Goal: Task Accomplishment & Management: Manage account settings

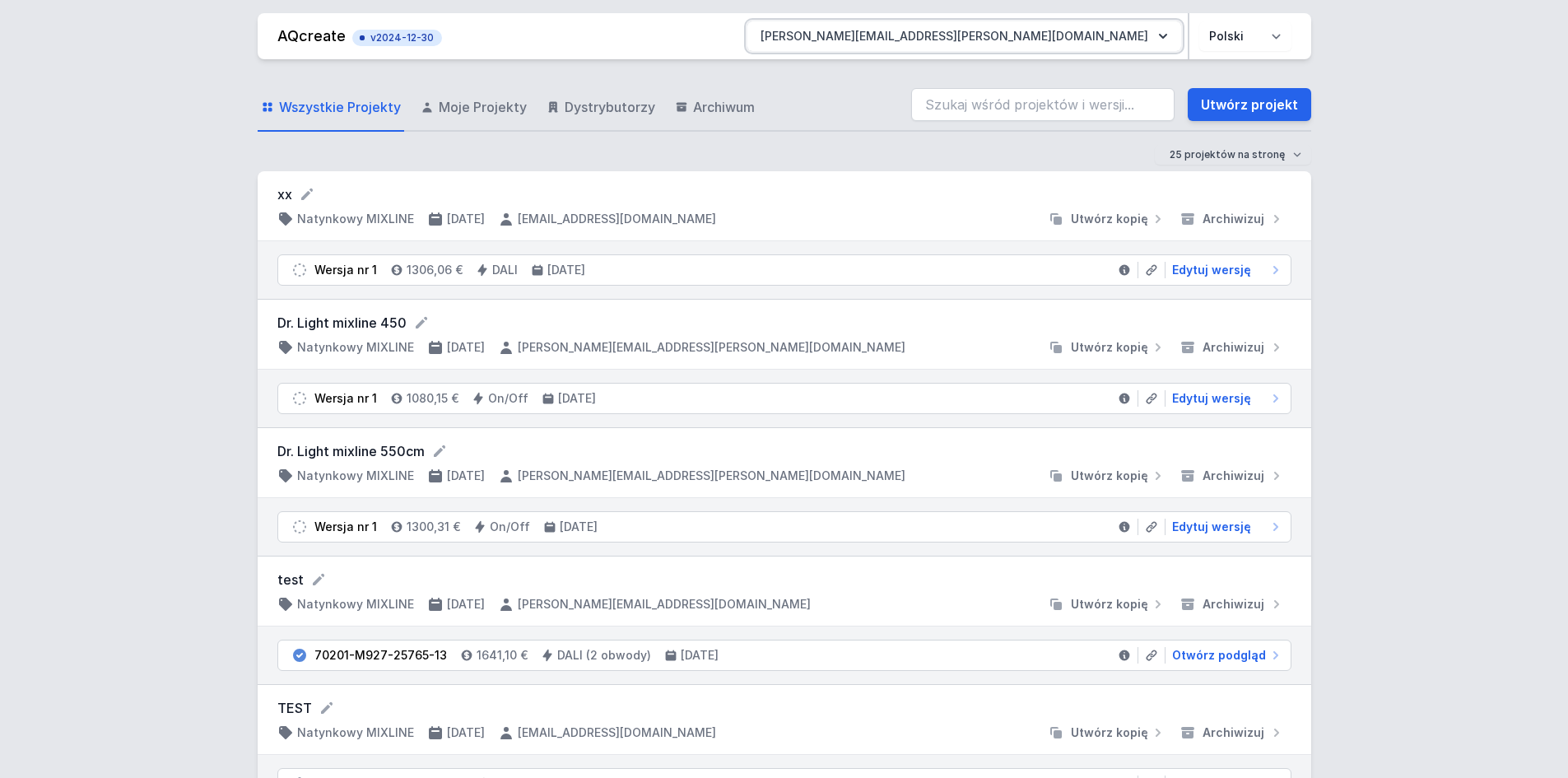
click at [1152, 33] on button "[PERSON_NAME][EMAIL_ADDRESS][PERSON_NAME][DOMAIN_NAME]" at bounding box center [964, 36] width 433 height 30
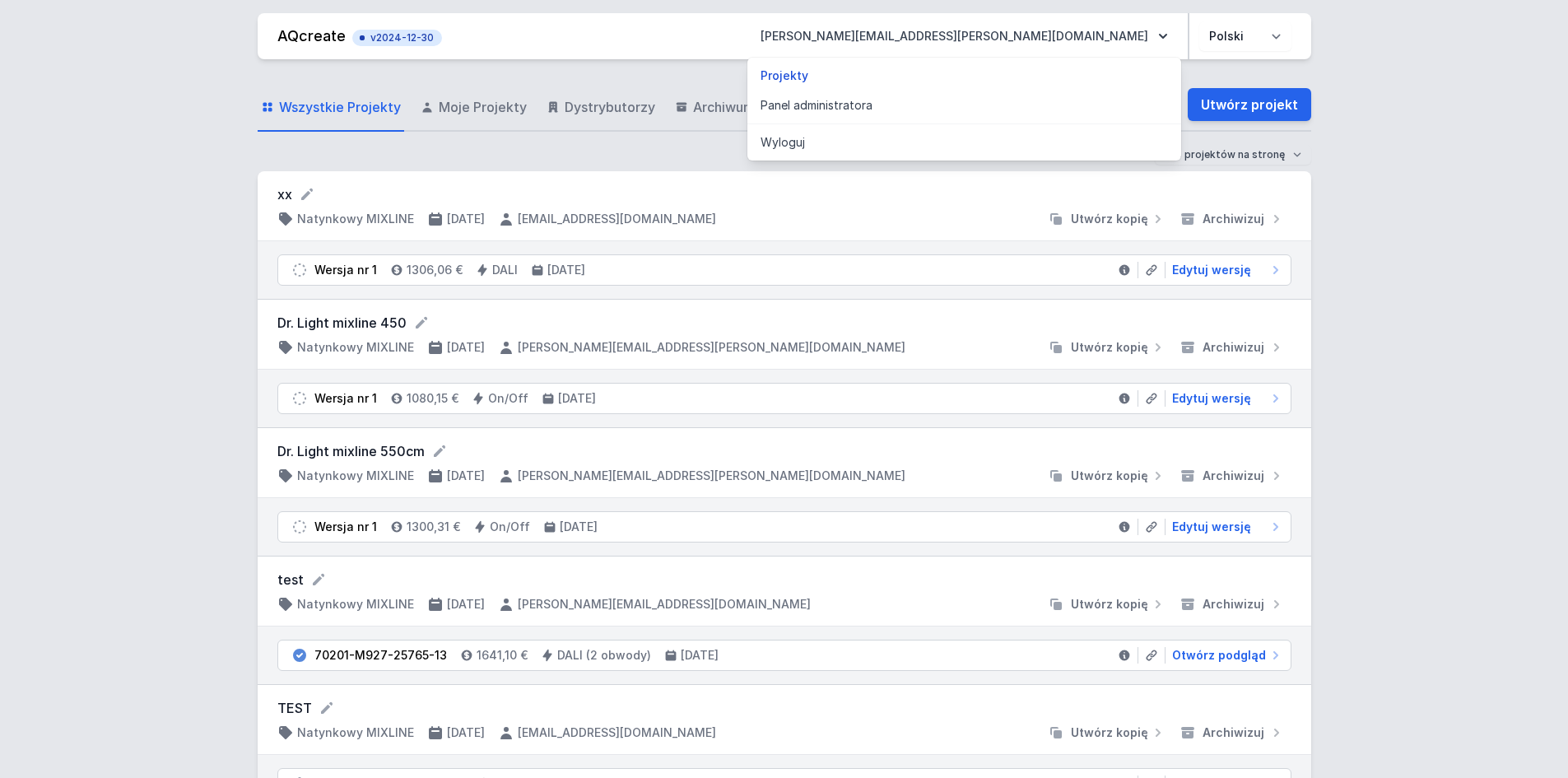
drag, startPoint x: 1057, startPoint y: 106, endPoint x: 736, endPoint y: 344, distance: 399.6
click at [1057, 106] on link "Panel administratora" at bounding box center [964, 106] width 433 height 30
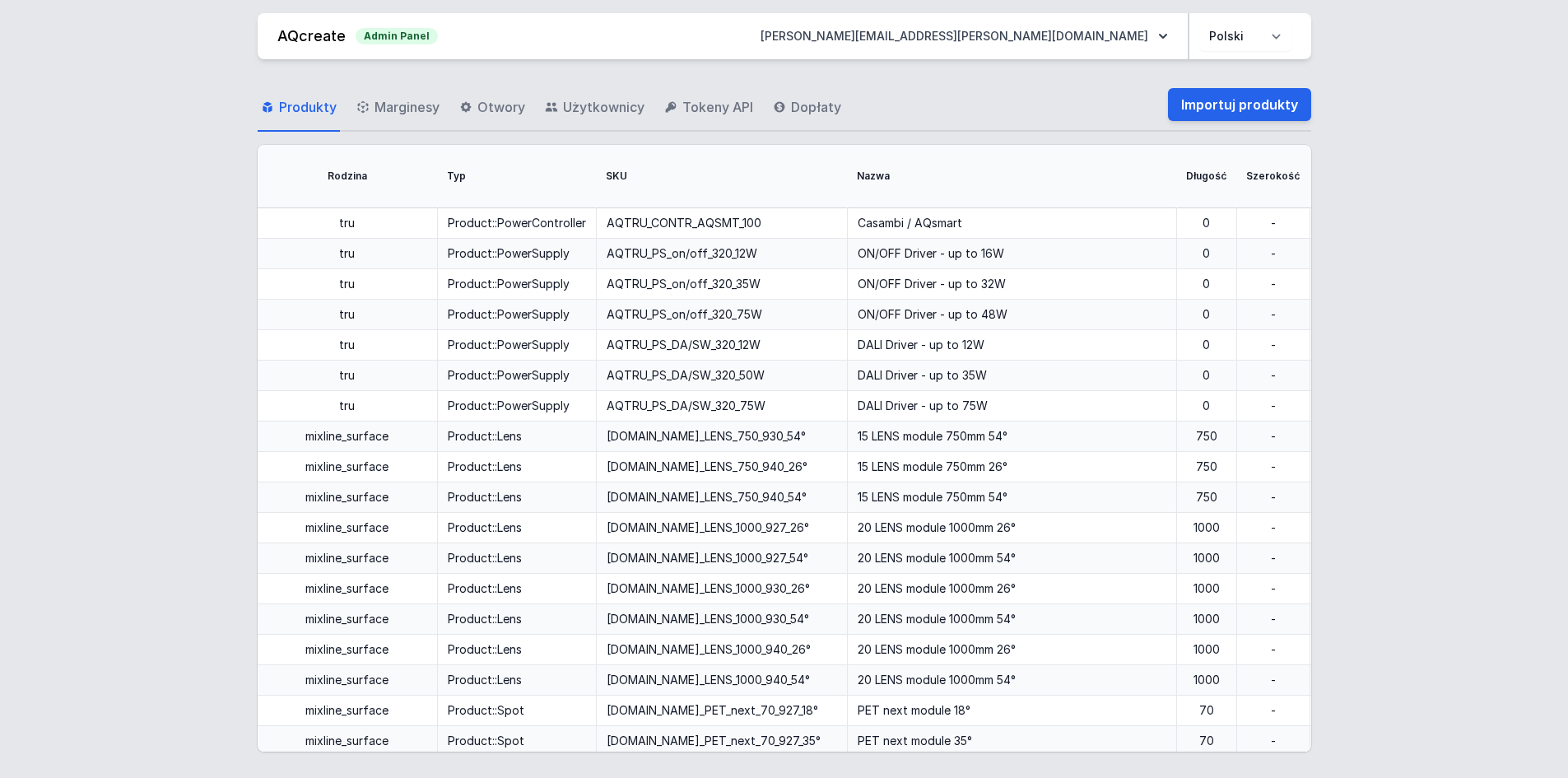
click at [583, 100] on span "Użytkownicy" at bounding box center [604, 107] width 82 height 19
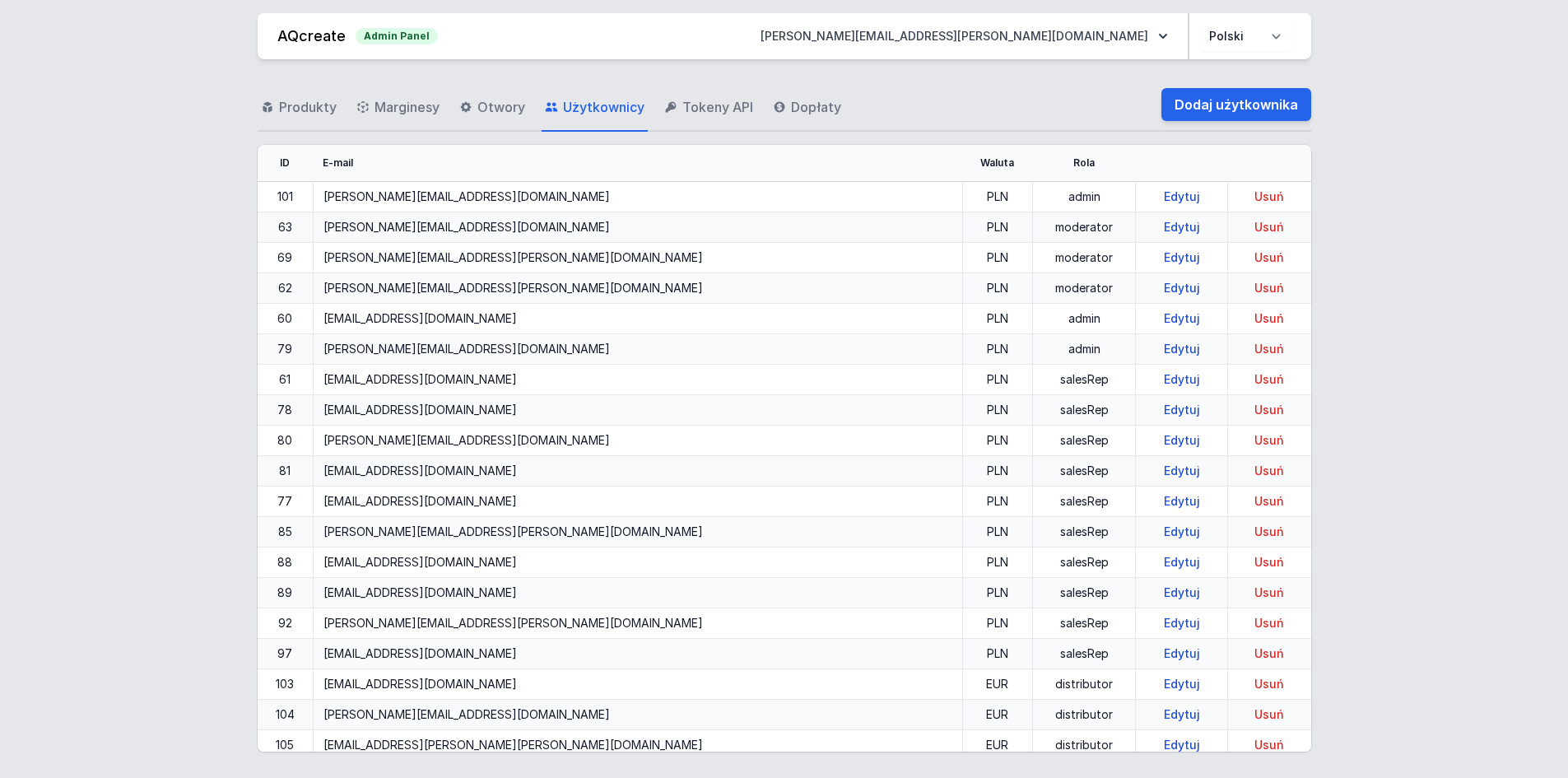
scroll to position [2458, 0]
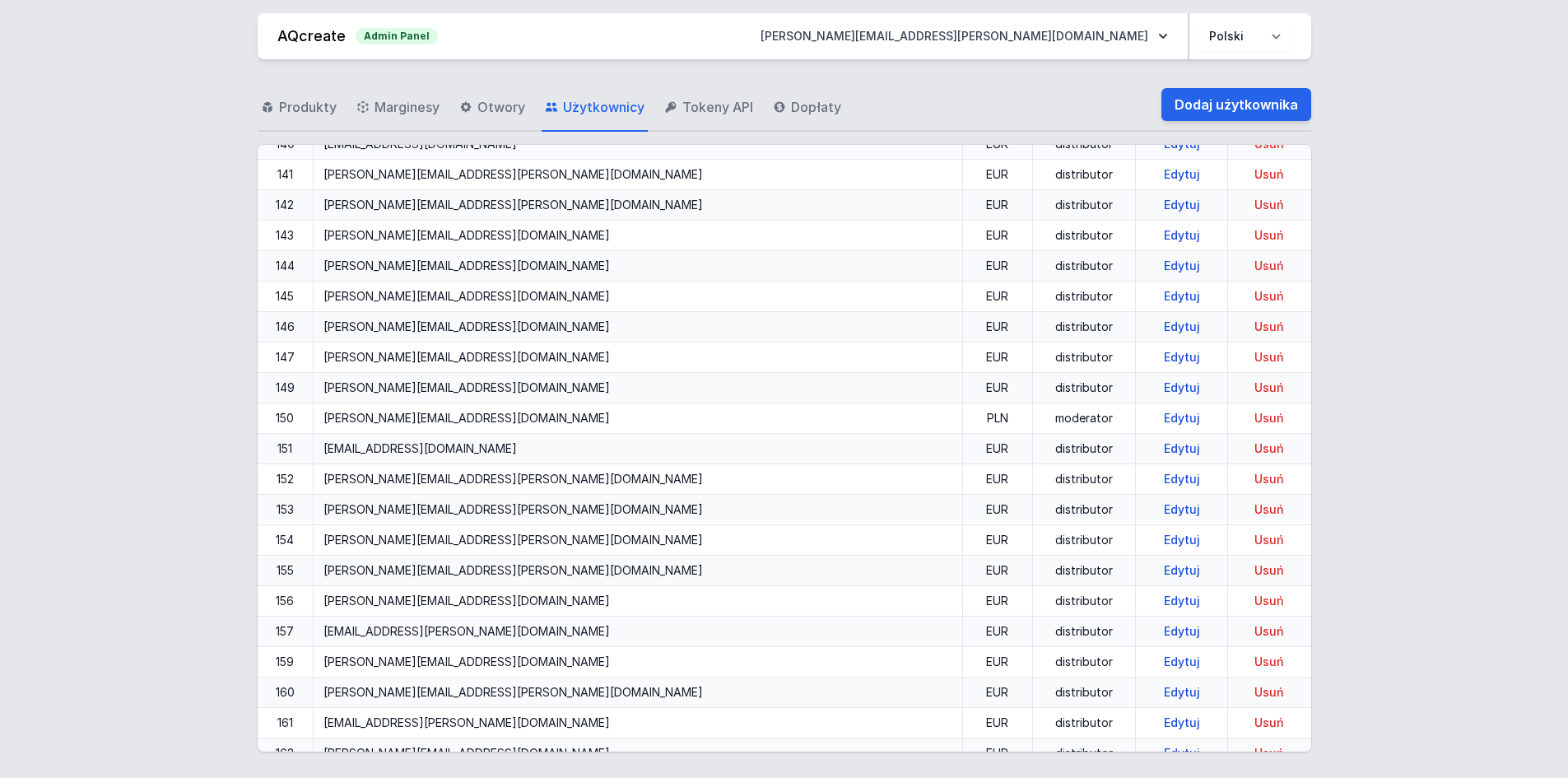
click at [1157, 449] on link "Edytuj" at bounding box center [1181, 447] width 49 height 14
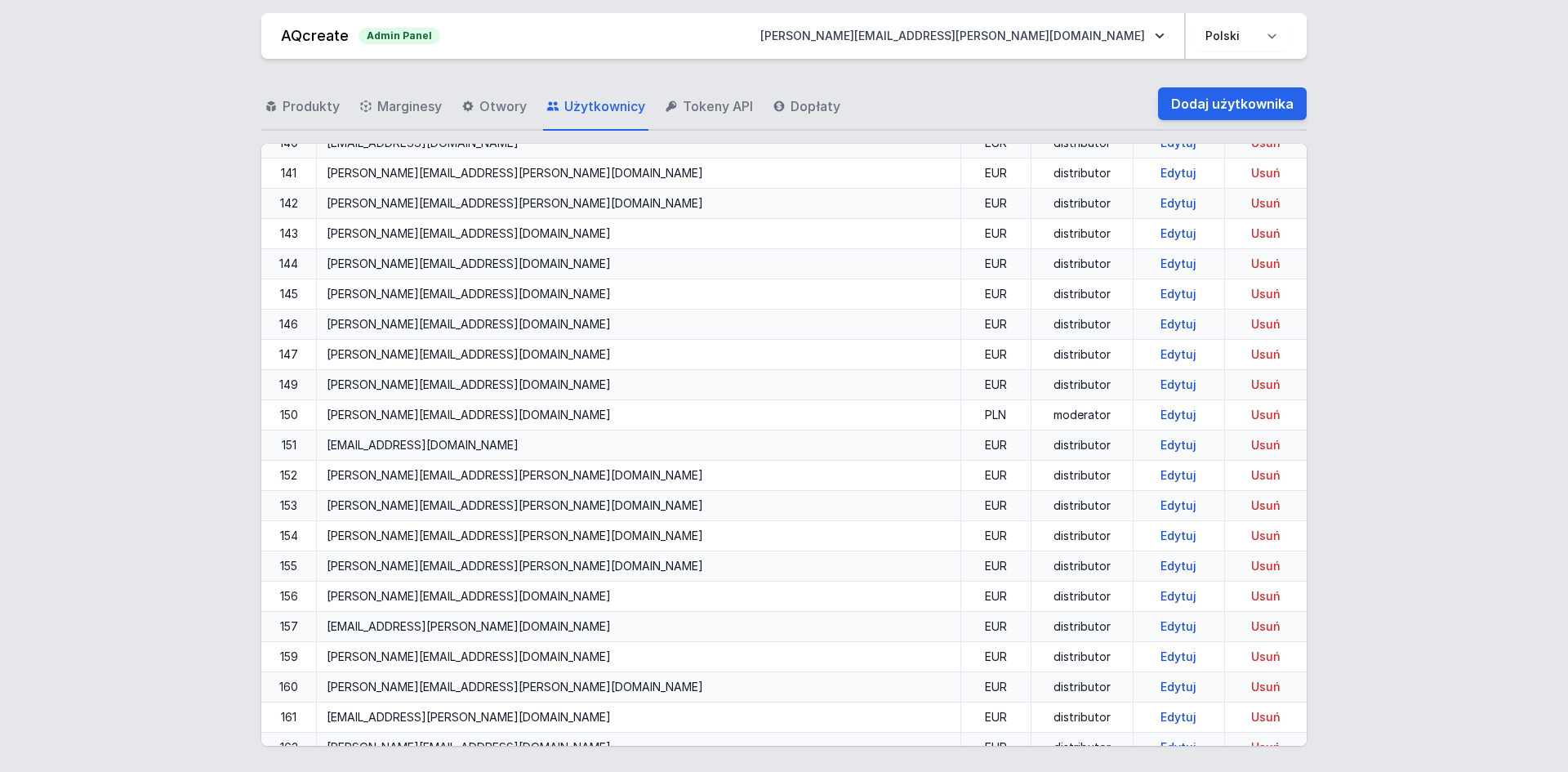
select select "distributor"
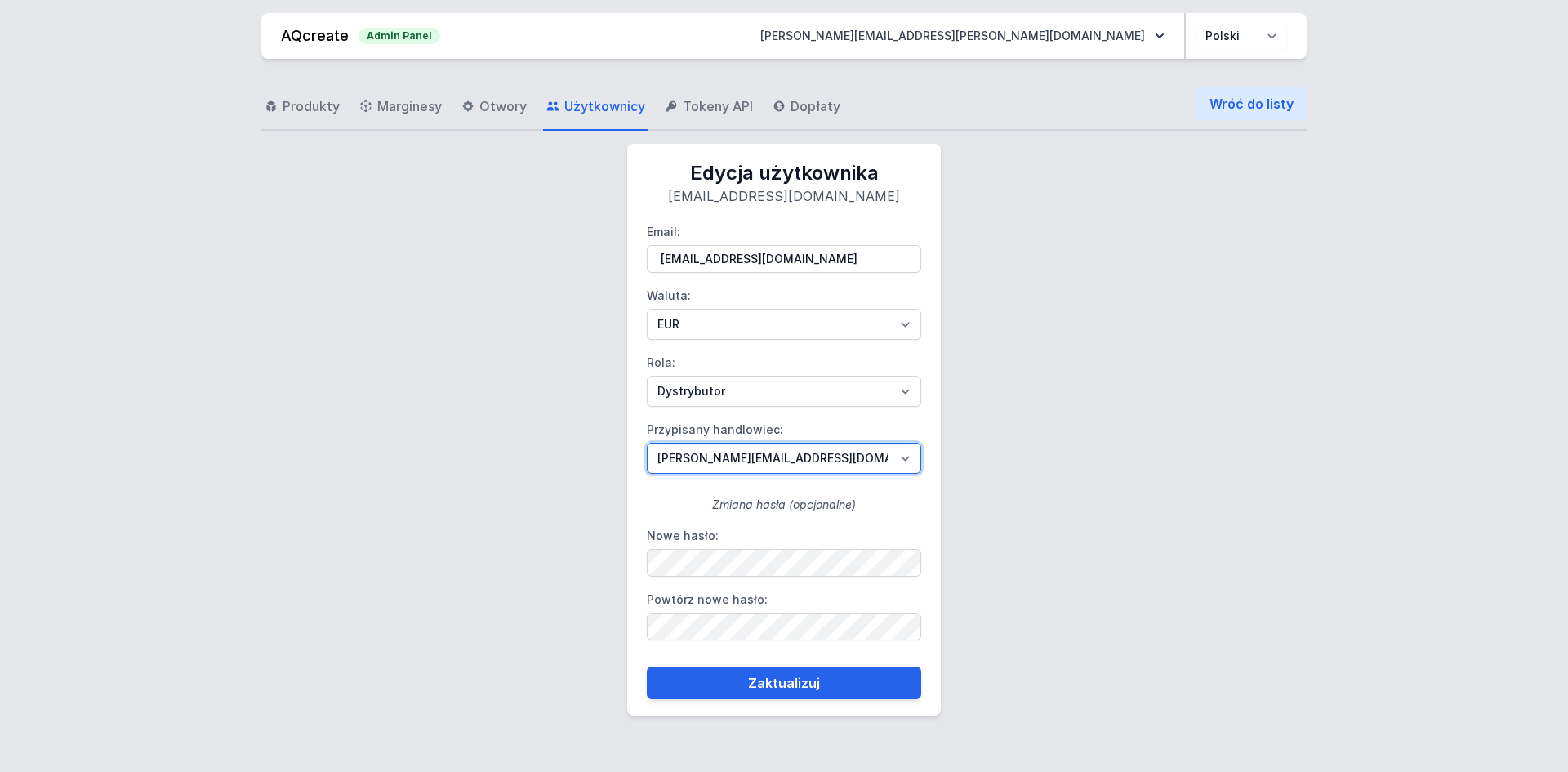
click at [802, 459] on select "[PERSON_NAME][EMAIL_ADDRESS][DOMAIN_NAME] [DOMAIN_NAME][EMAIL_ADDRESS][DOMAIN_N…" at bounding box center [784, 459] width 275 height 31
select select "109"
click at [647, 443] on select "[PERSON_NAME][EMAIL_ADDRESS][DOMAIN_NAME] [DOMAIN_NAME][EMAIL_ADDRESS][DOMAIN_N…" at bounding box center [784, 459] width 275 height 31
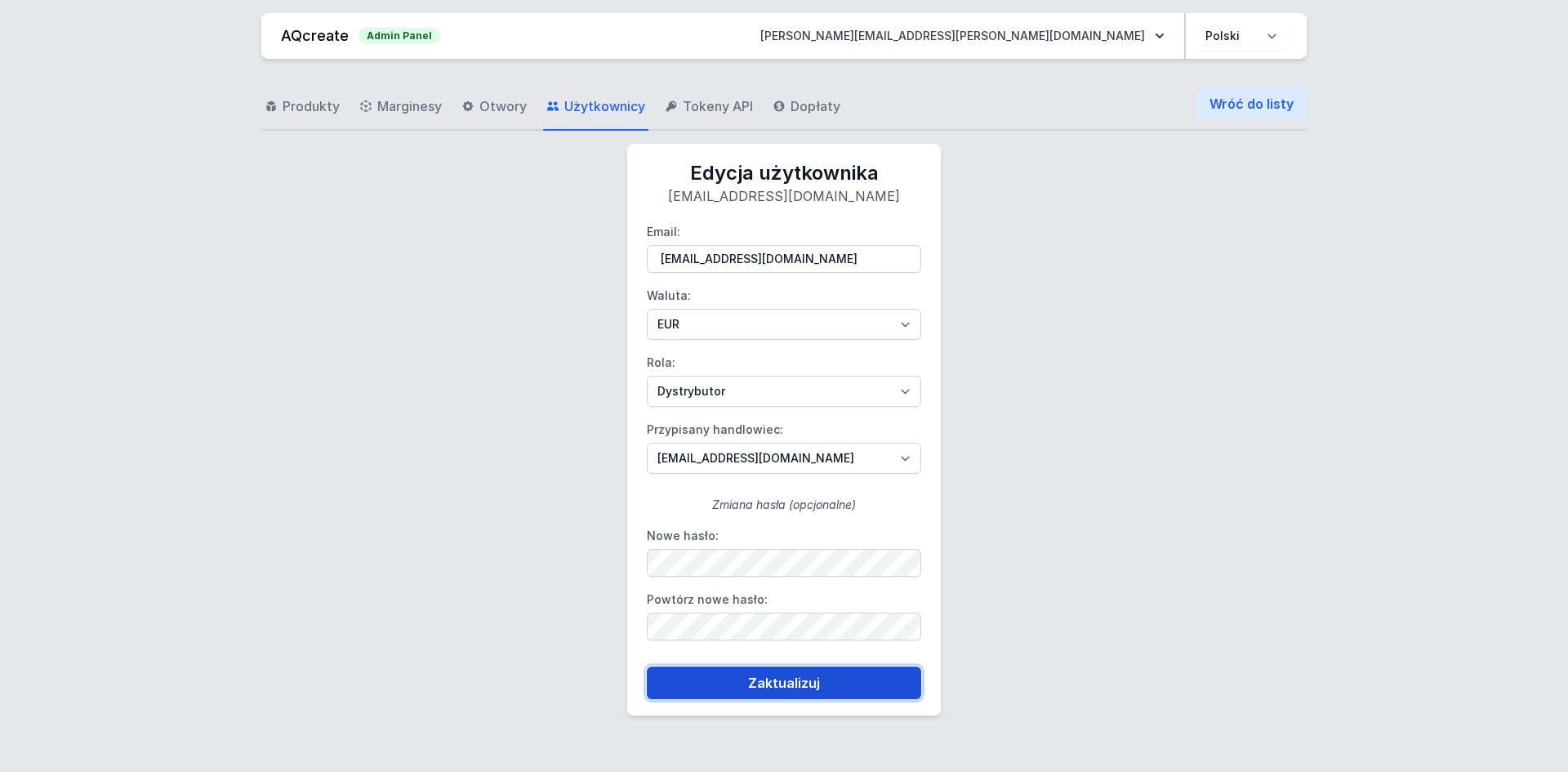
click at [692, 695] on button "Zaktualizuj" at bounding box center [784, 683] width 275 height 33
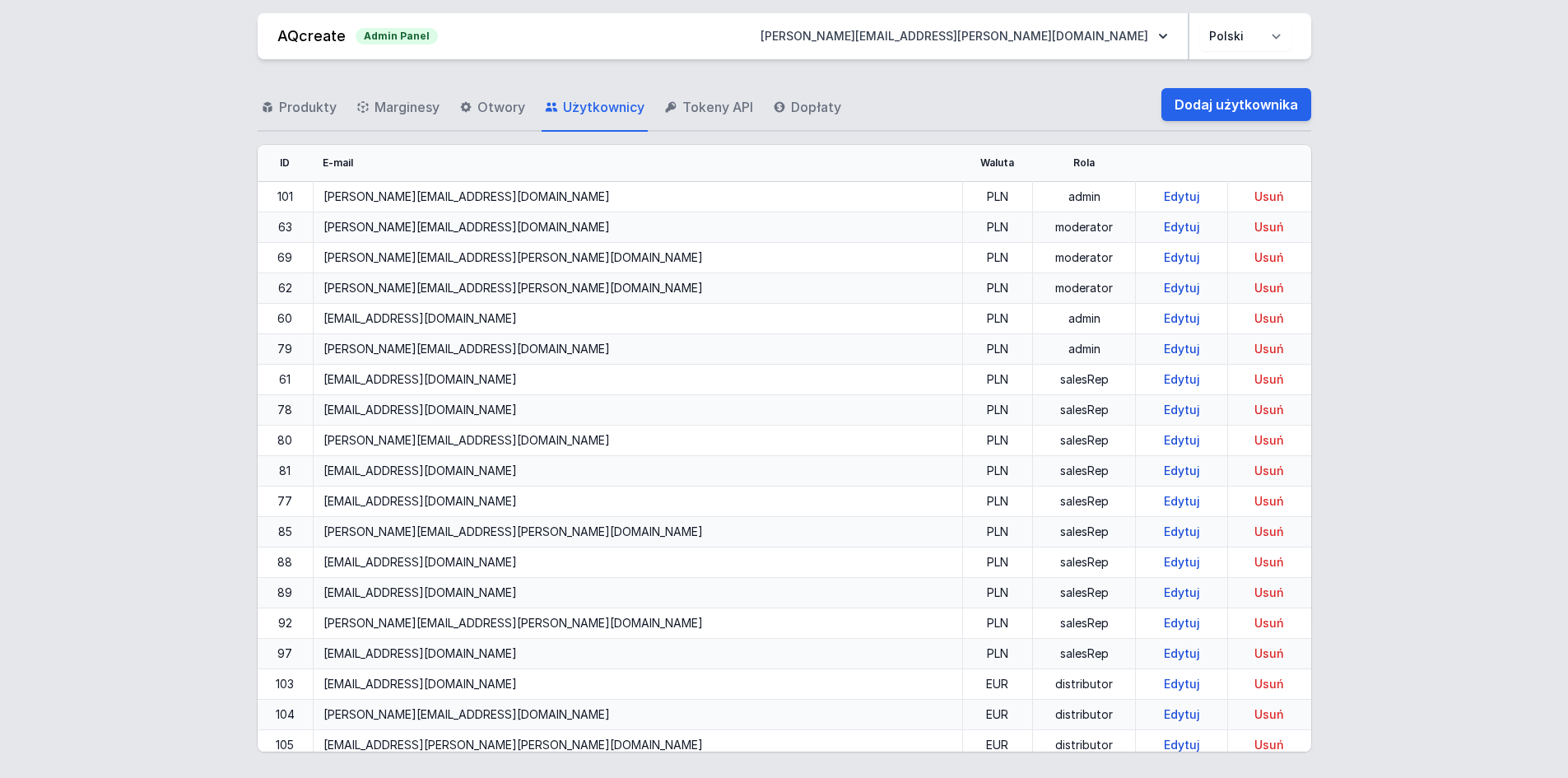
click at [1107, 109] on div "Produkty Marginesy Otwory Użytkownicy Tokeny API Dopłaty Dodaj użytkownika" at bounding box center [784, 105] width 1053 height 53
click at [1073, 110] on div "Produkty Marginesy Otwory Użytkownicy Tokeny API Dopłaty Dodaj użytkownika" at bounding box center [784, 105] width 1053 height 53
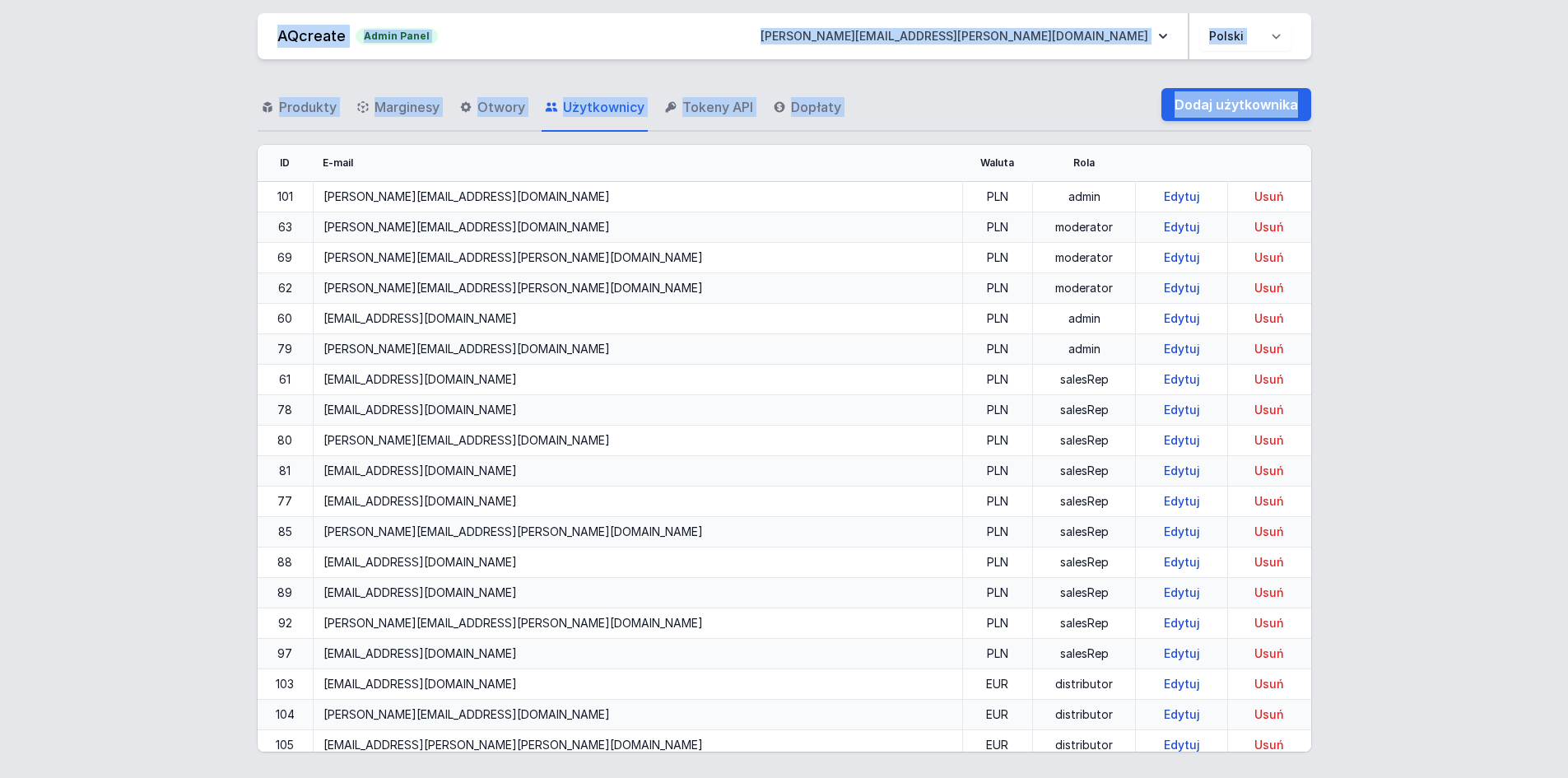
click at [1083, 94] on div "Produkty Marginesy Otwory Użytkownicy Tokeny API Dopłaty Dodaj użytkownika" at bounding box center [784, 105] width 1053 height 53
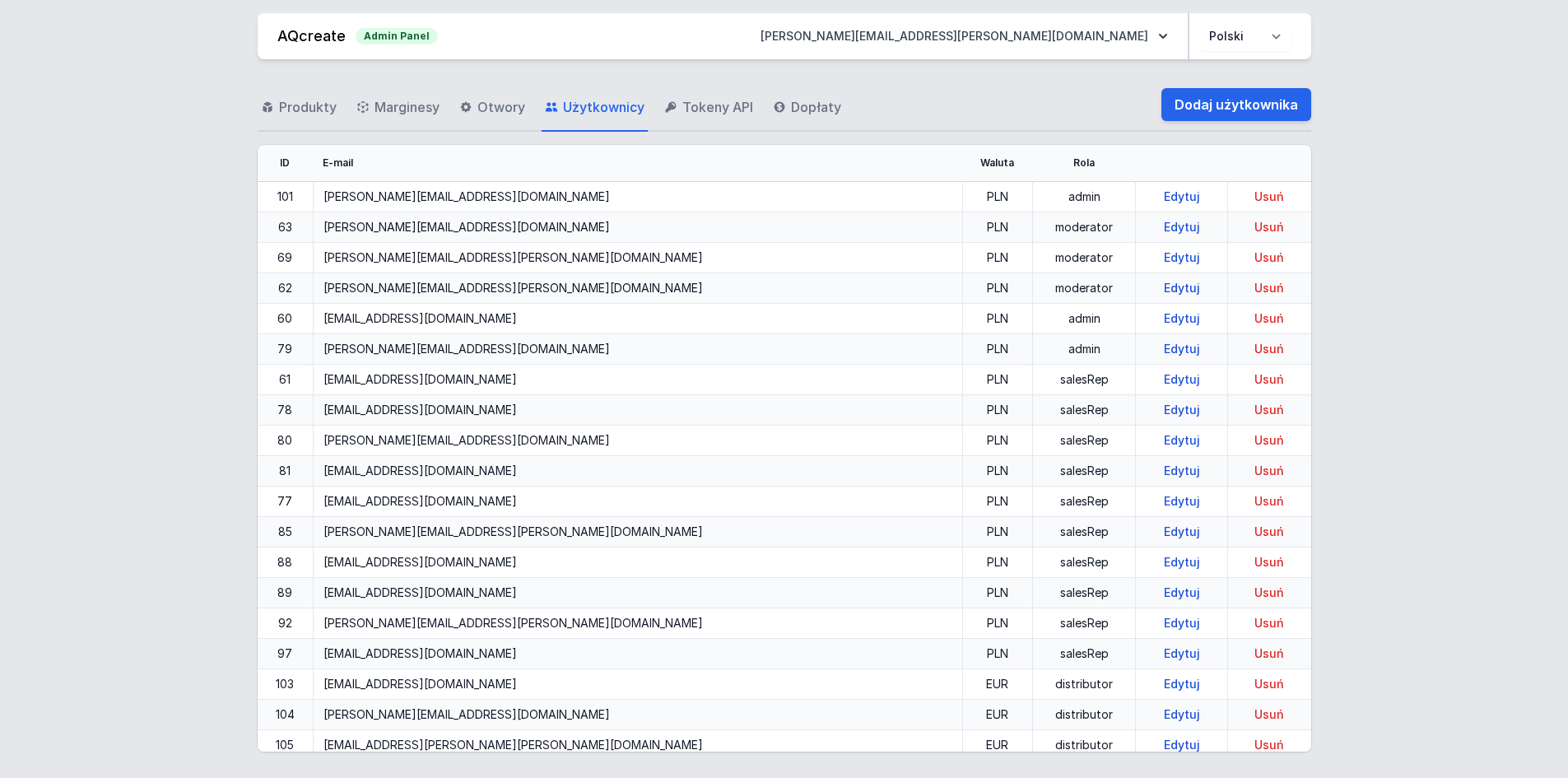
scroll to position [1879, 0]
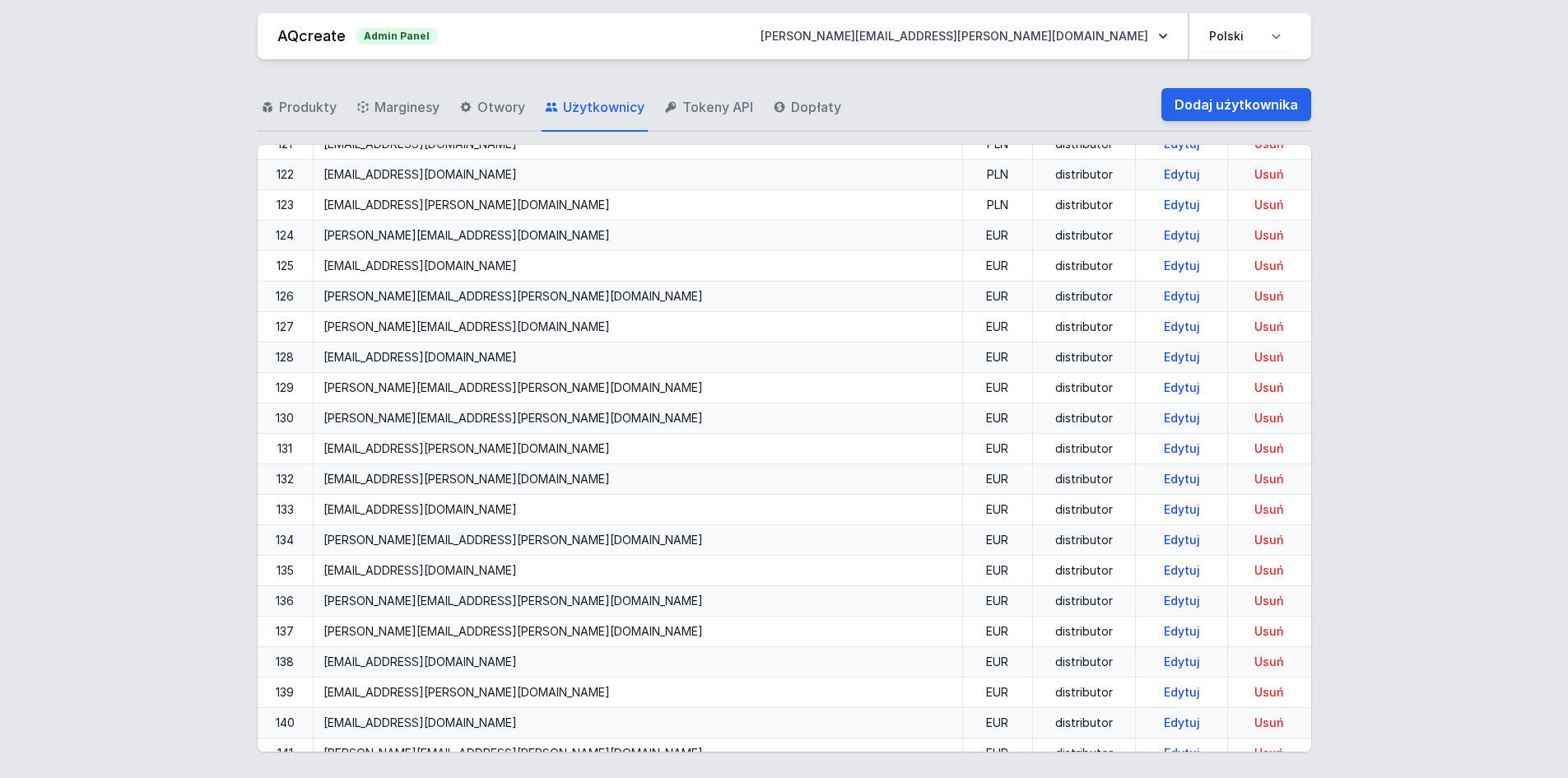
click at [1157, 446] on link "Edytuj" at bounding box center [1181, 447] width 49 height 14
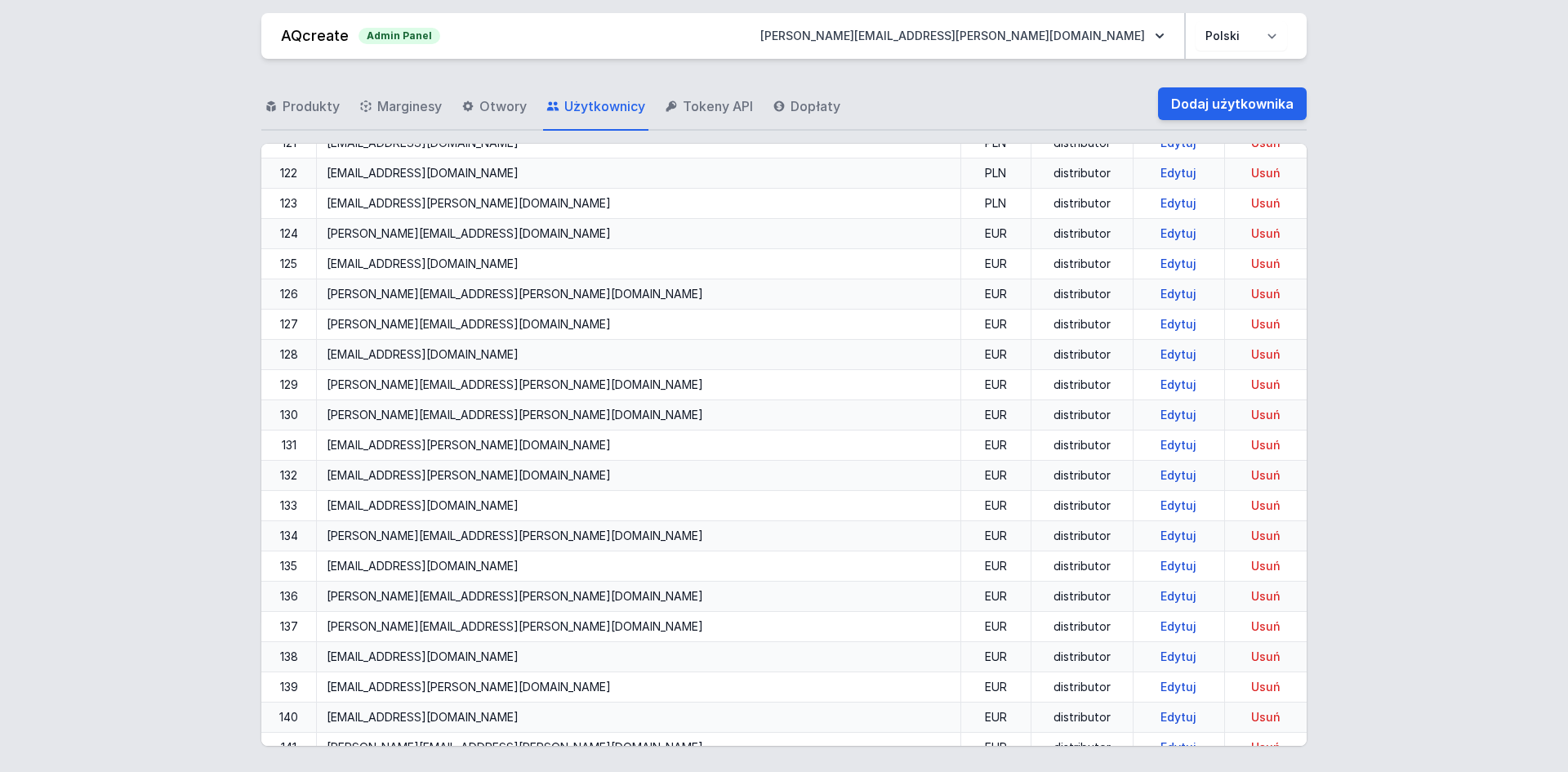
select select "distributor"
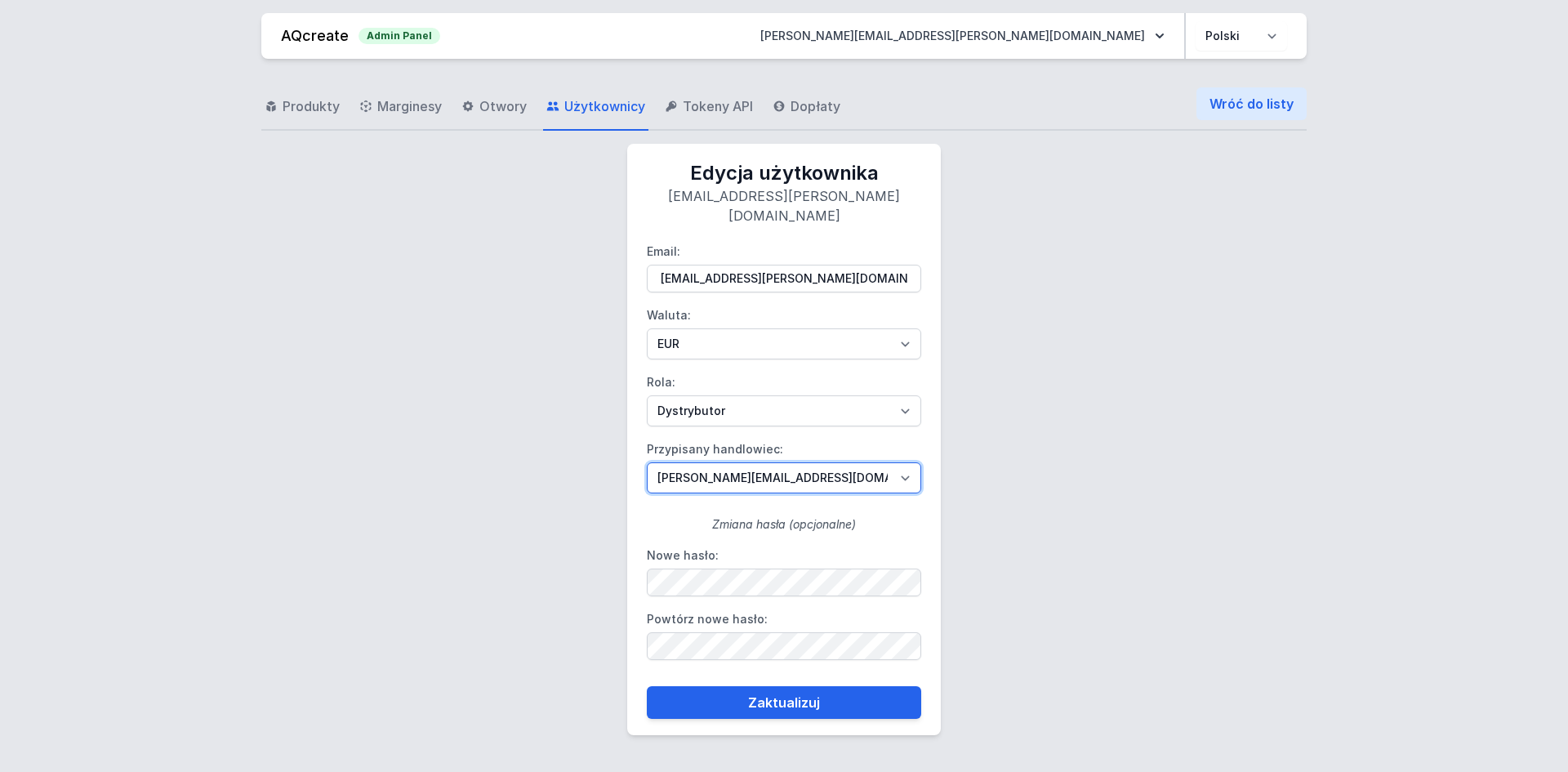
click at [744, 462] on select "[PERSON_NAME][EMAIL_ADDRESS][DOMAIN_NAME] [DOMAIN_NAME][EMAIL_ADDRESS][DOMAIN_N…" at bounding box center [784, 478] width 275 height 31
select select "109"
click at [647, 462] on select "[PERSON_NAME][EMAIL_ADDRESS][DOMAIN_NAME] [DOMAIN_NAME][EMAIL_ADDRESS][DOMAIN_N…" at bounding box center [784, 478] width 275 height 31
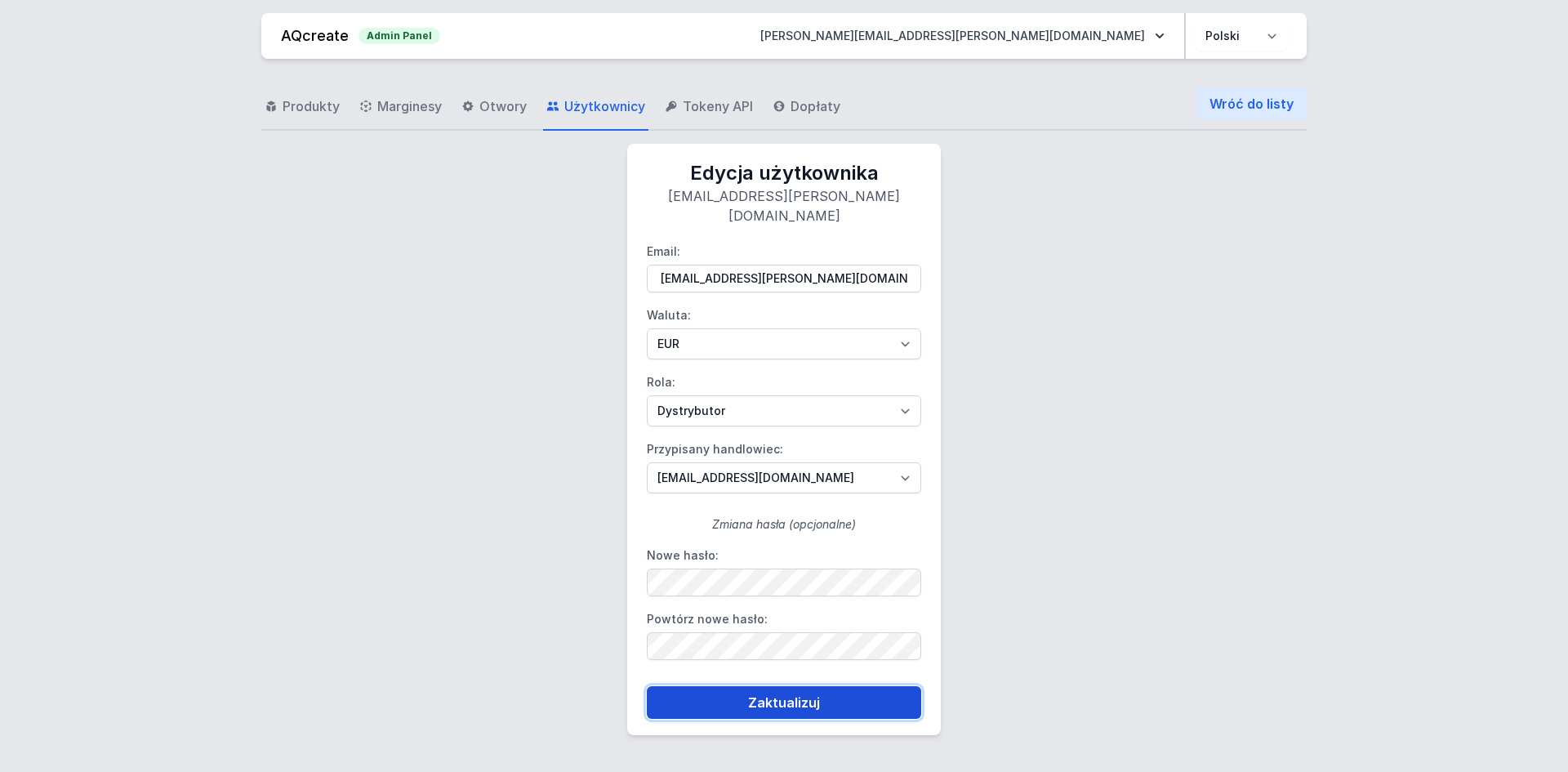
click at [765, 686] on button "Zaktualizuj" at bounding box center [784, 702] width 275 height 33
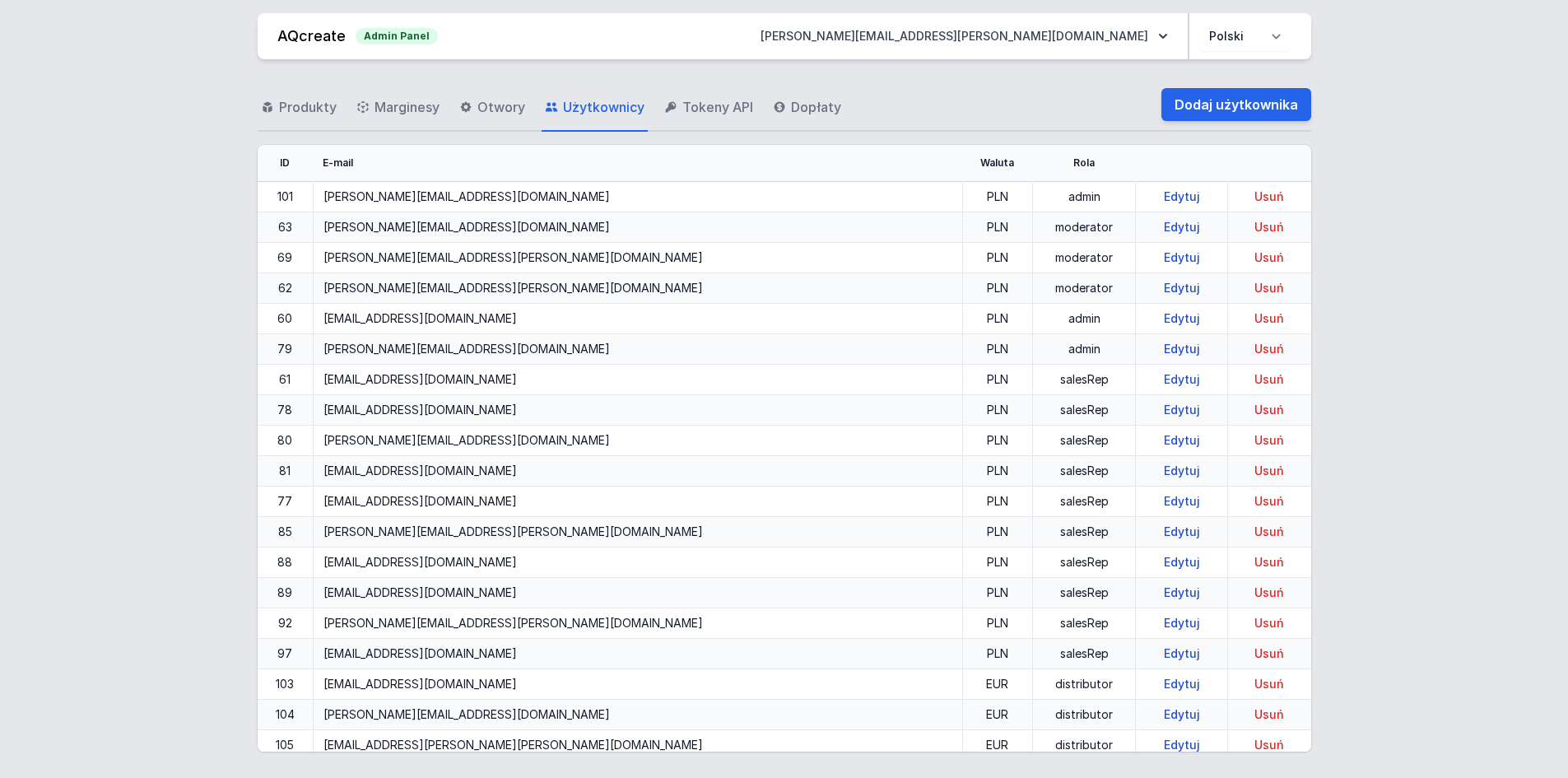
click at [1352, 158] on div "Produkty Marginesy Otwory Użytkownicy Tokeny API Dopłaty Dodaj użytkownika ID E…" at bounding box center [784, 415] width 1528 height 712
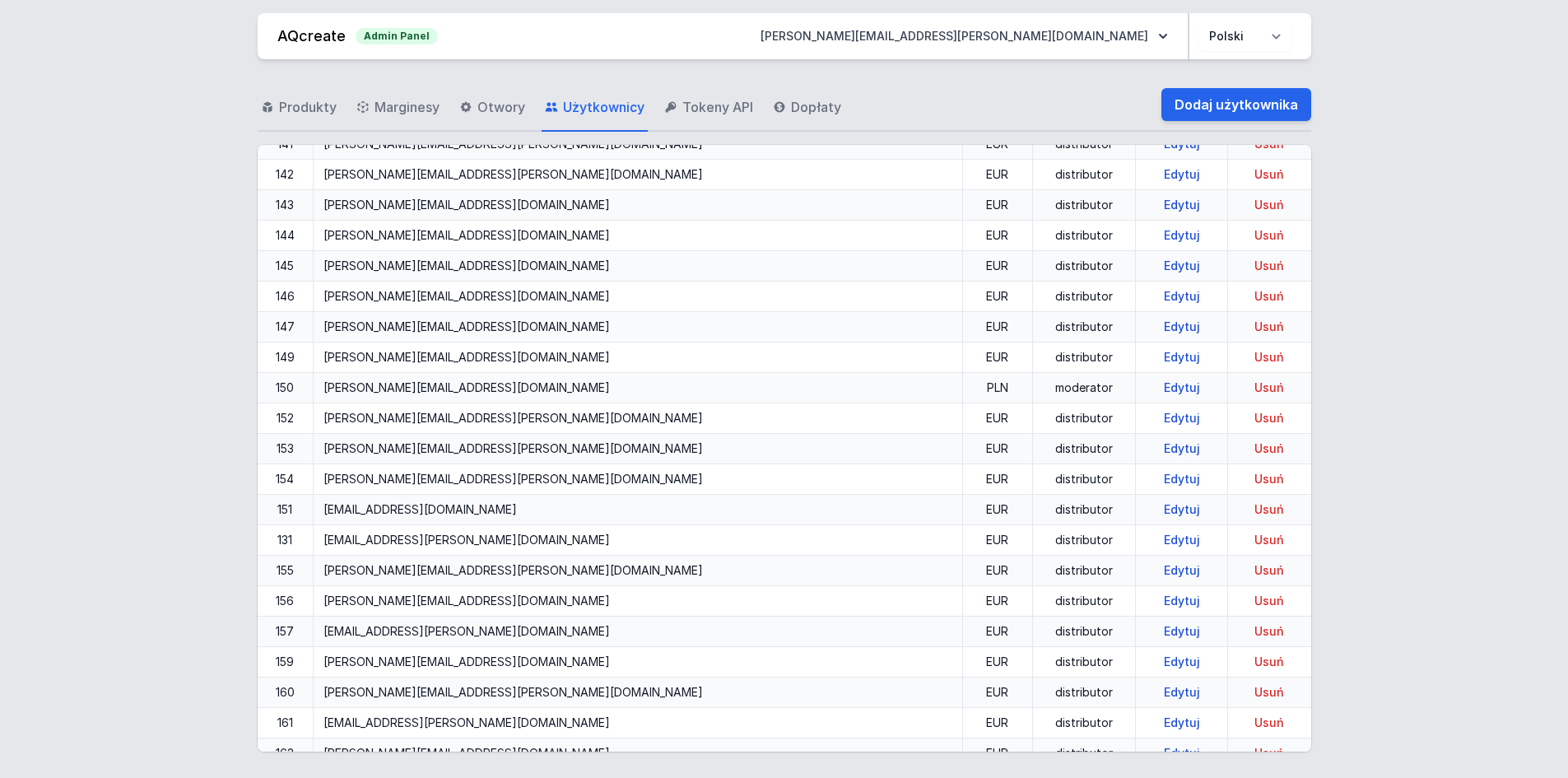
click at [1157, 443] on link "Edytuj" at bounding box center [1181, 447] width 49 height 14
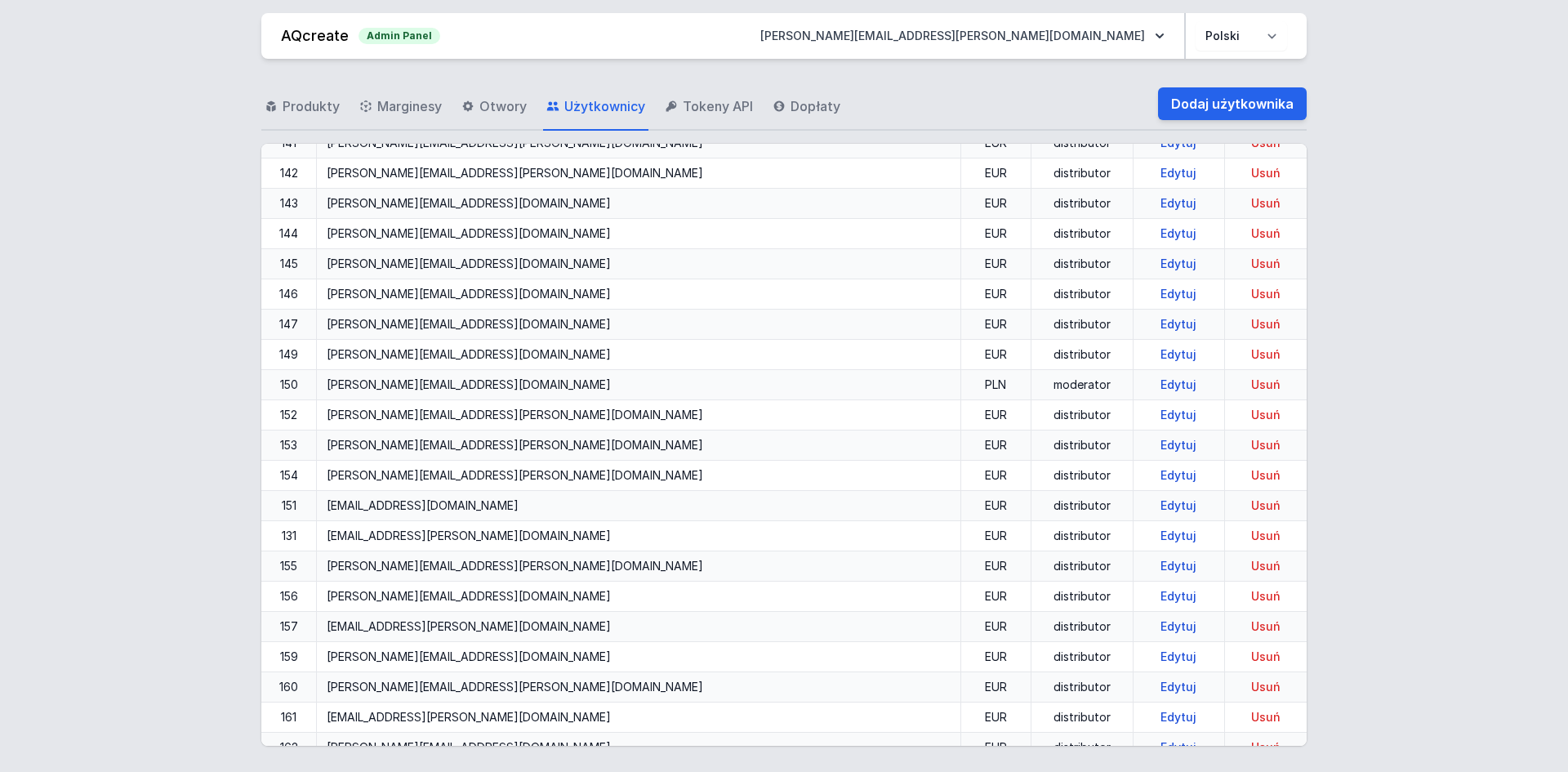
select select "distributor"
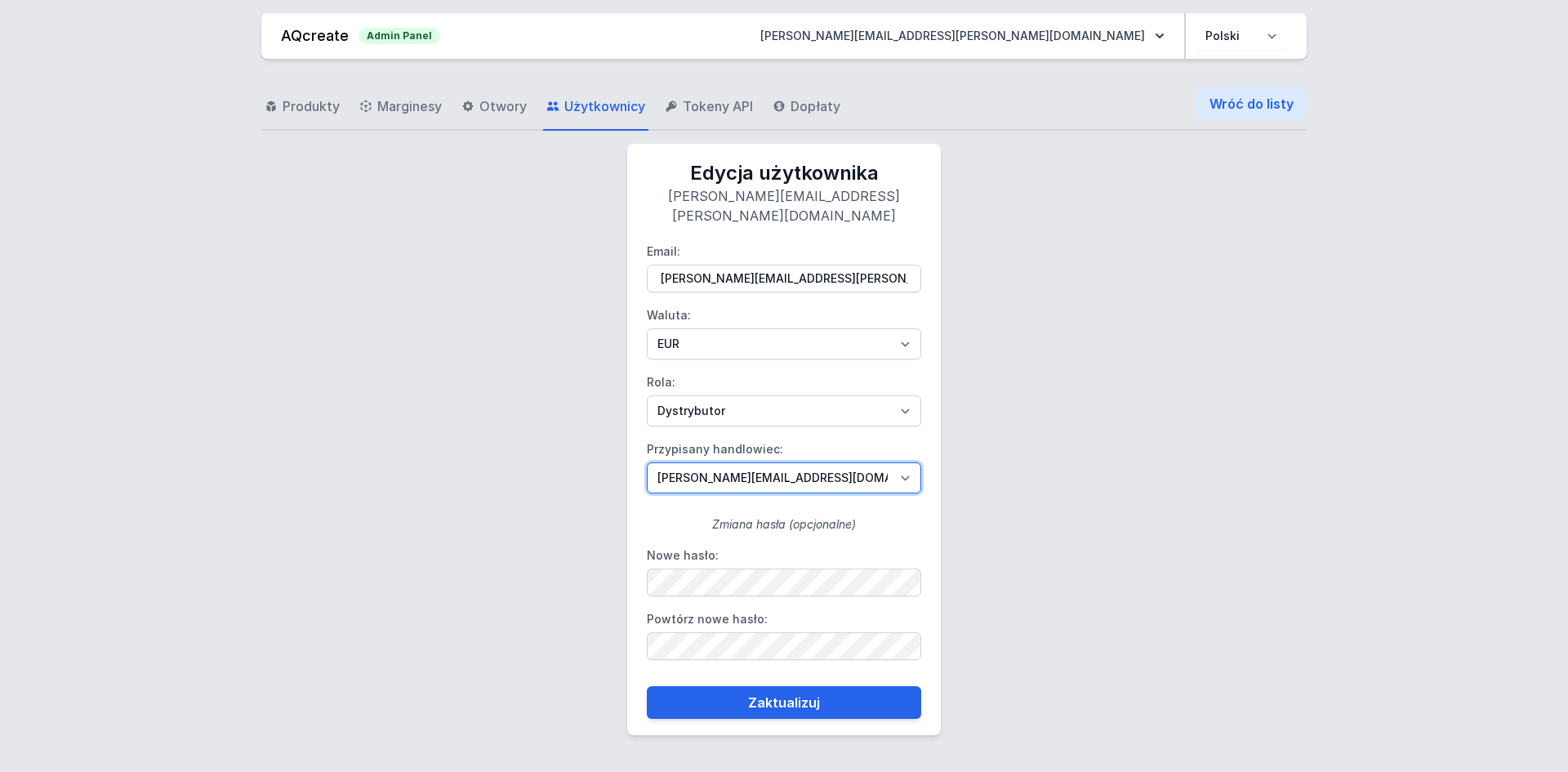
click at [799, 462] on select "[PERSON_NAME][EMAIL_ADDRESS][DOMAIN_NAME] [DOMAIN_NAME][EMAIL_ADDRESS][DOMAIN_N…" at bounding box center [784, 478] width 275 height 31
select select "109"
click at [647, 462] on select "[PERSON_NAME][EMAIL_ADDRESS][DOMAIN_NAME] [DOMAIN_NAME][EMAIL_ADDRESS][DOMAIN_N…" at bounding box center [784, 478] width 275 height 31
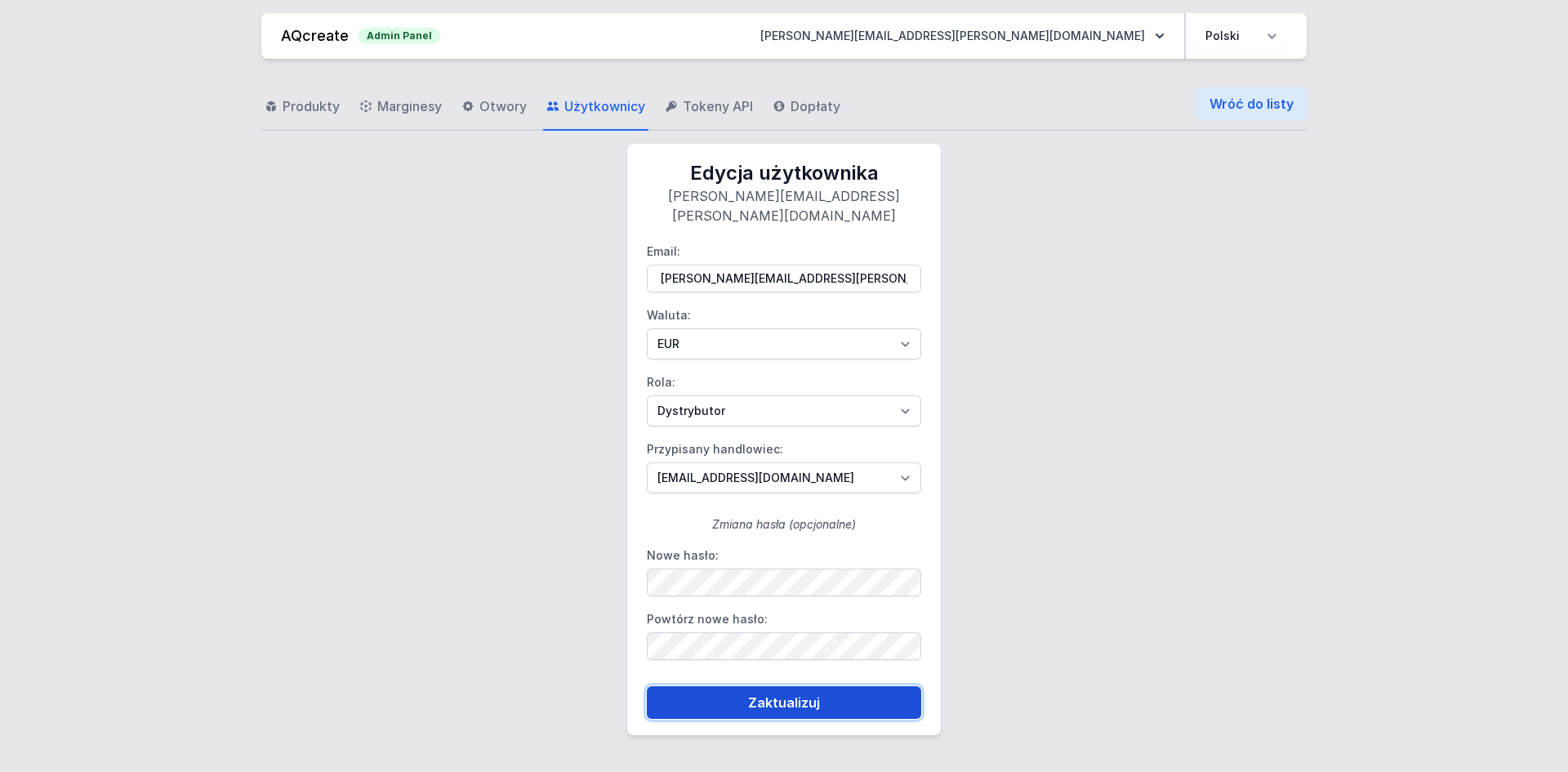
click at [687, 686] on button "Zaktualizuj" at bounding box center [784, 702] width 275 height 33
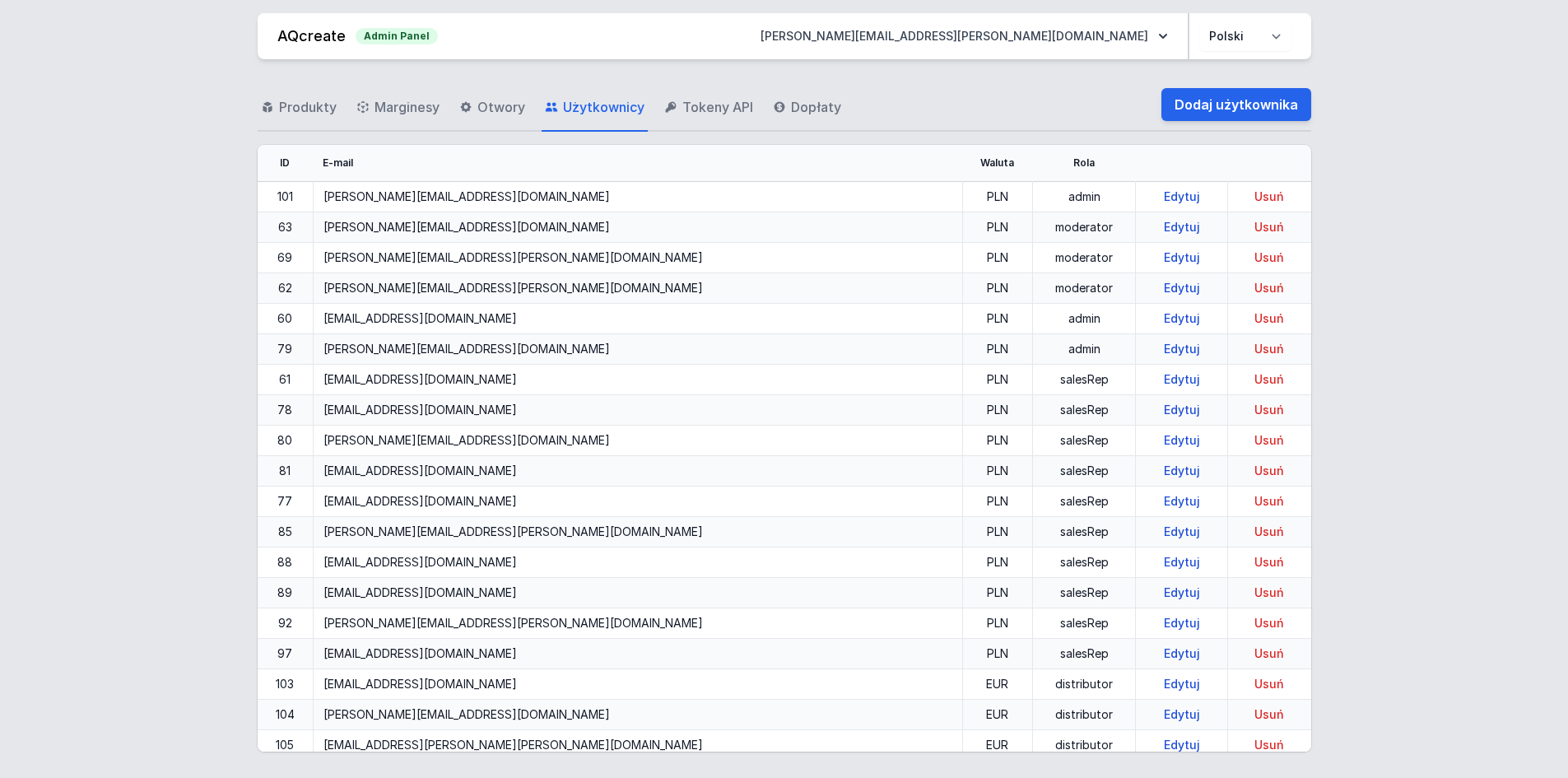
scroll to position [2428, 0]
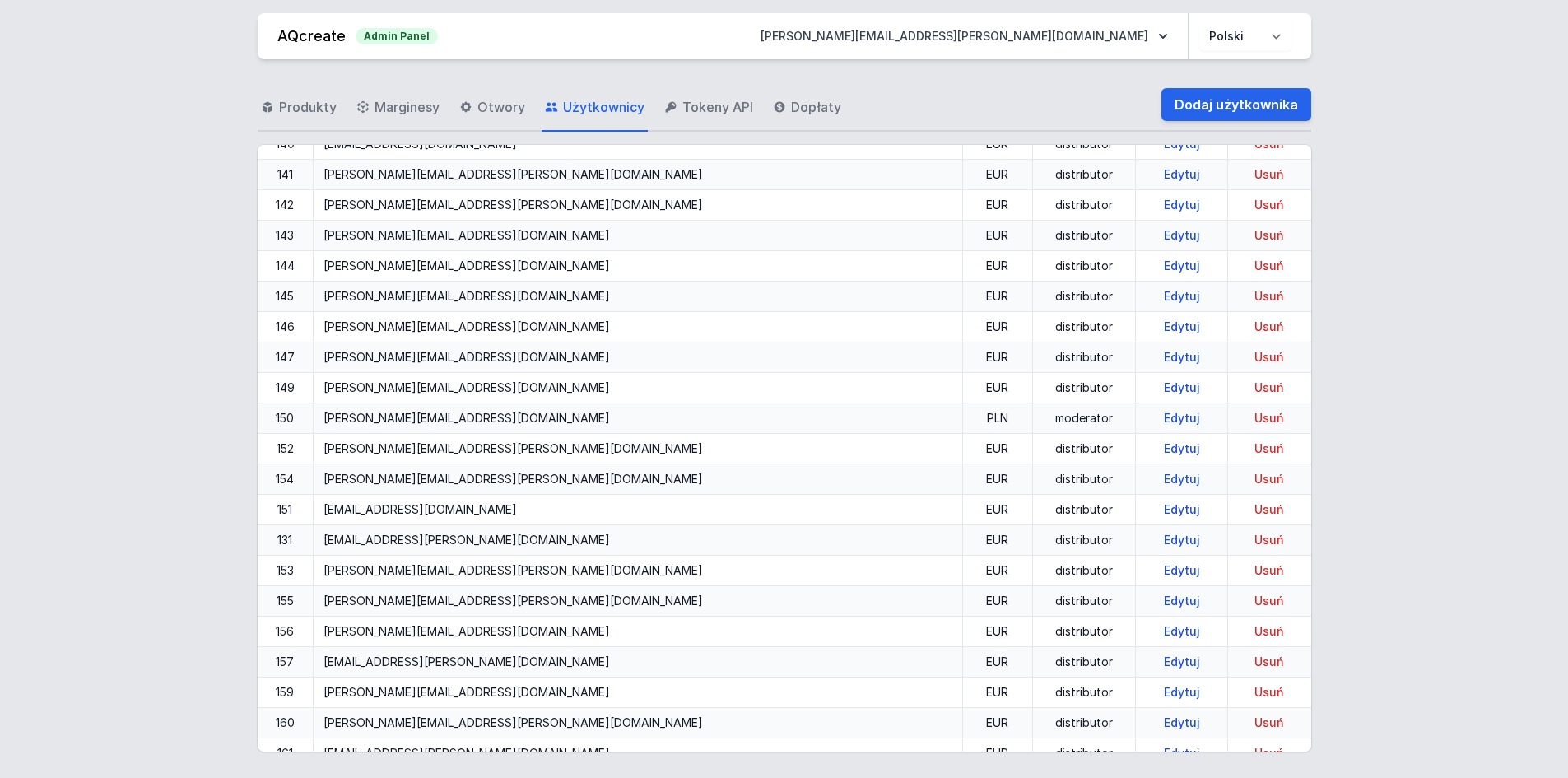
click at [1157, 444] on link "Edytuj" at bounding box center [1181, 447] width 49 height 14
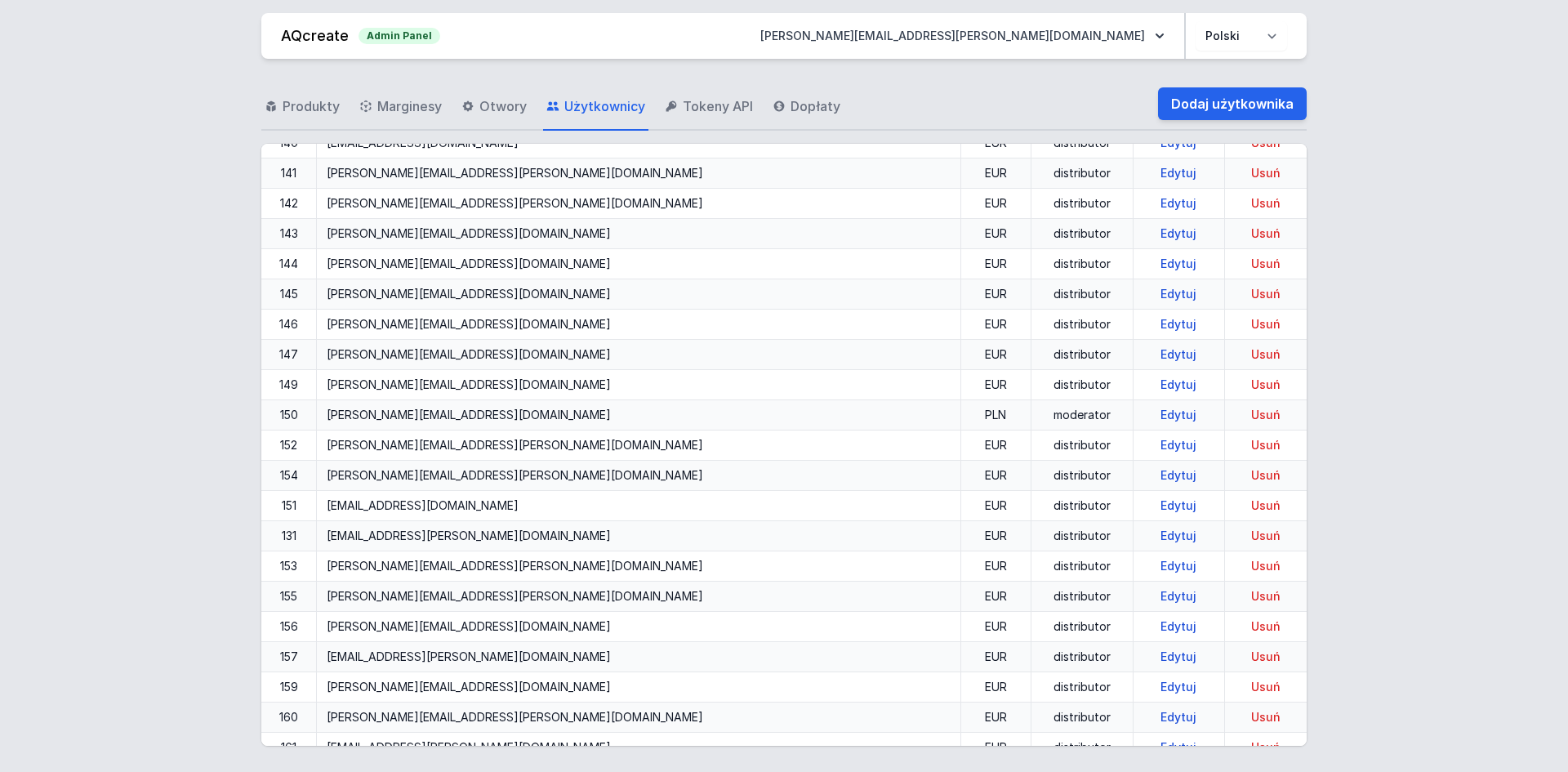
select select "distributor"
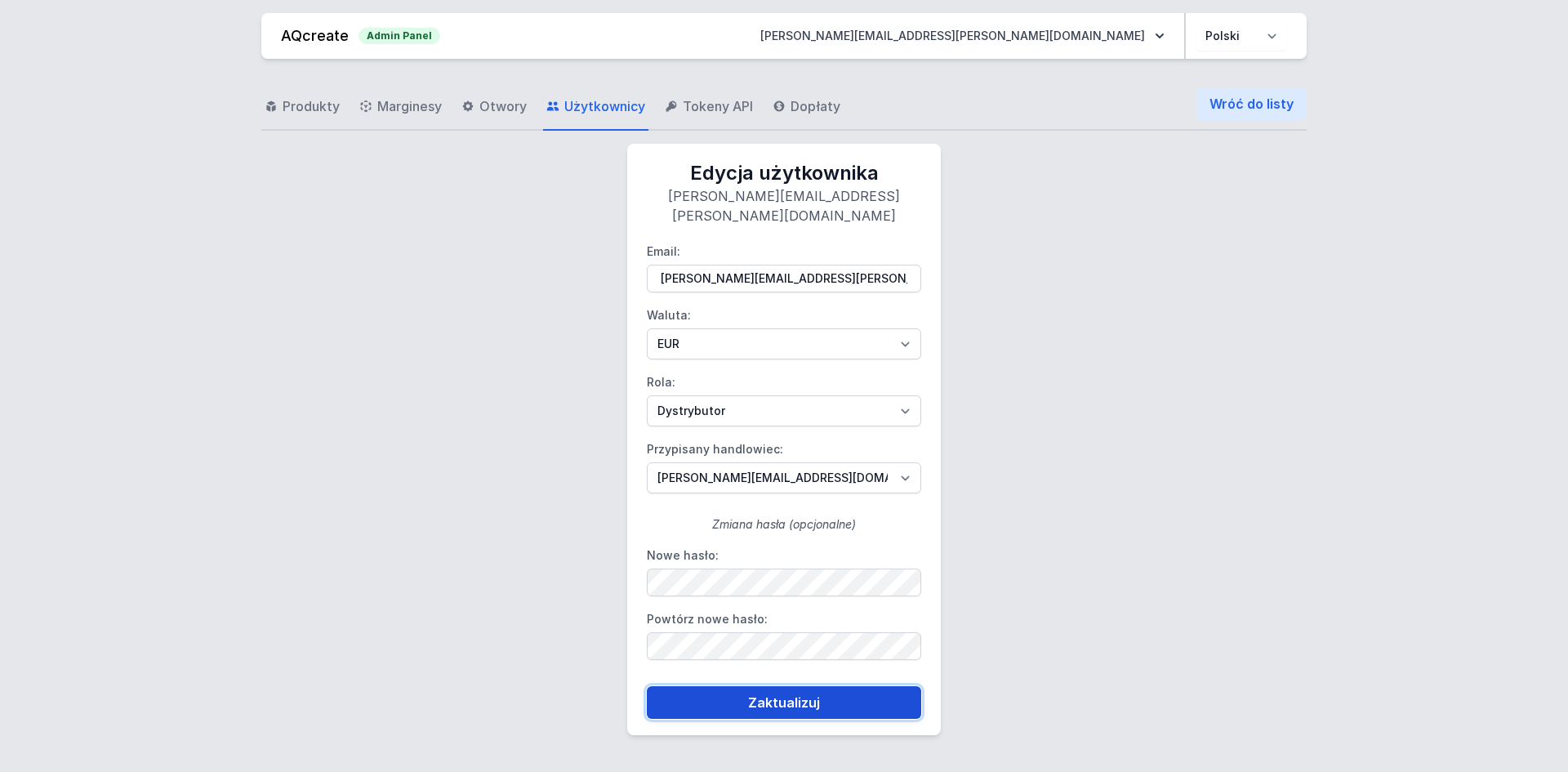
click at [693, 696] on button "Zaktualizuj" at bounding box center [784, 702] width 275 height 33
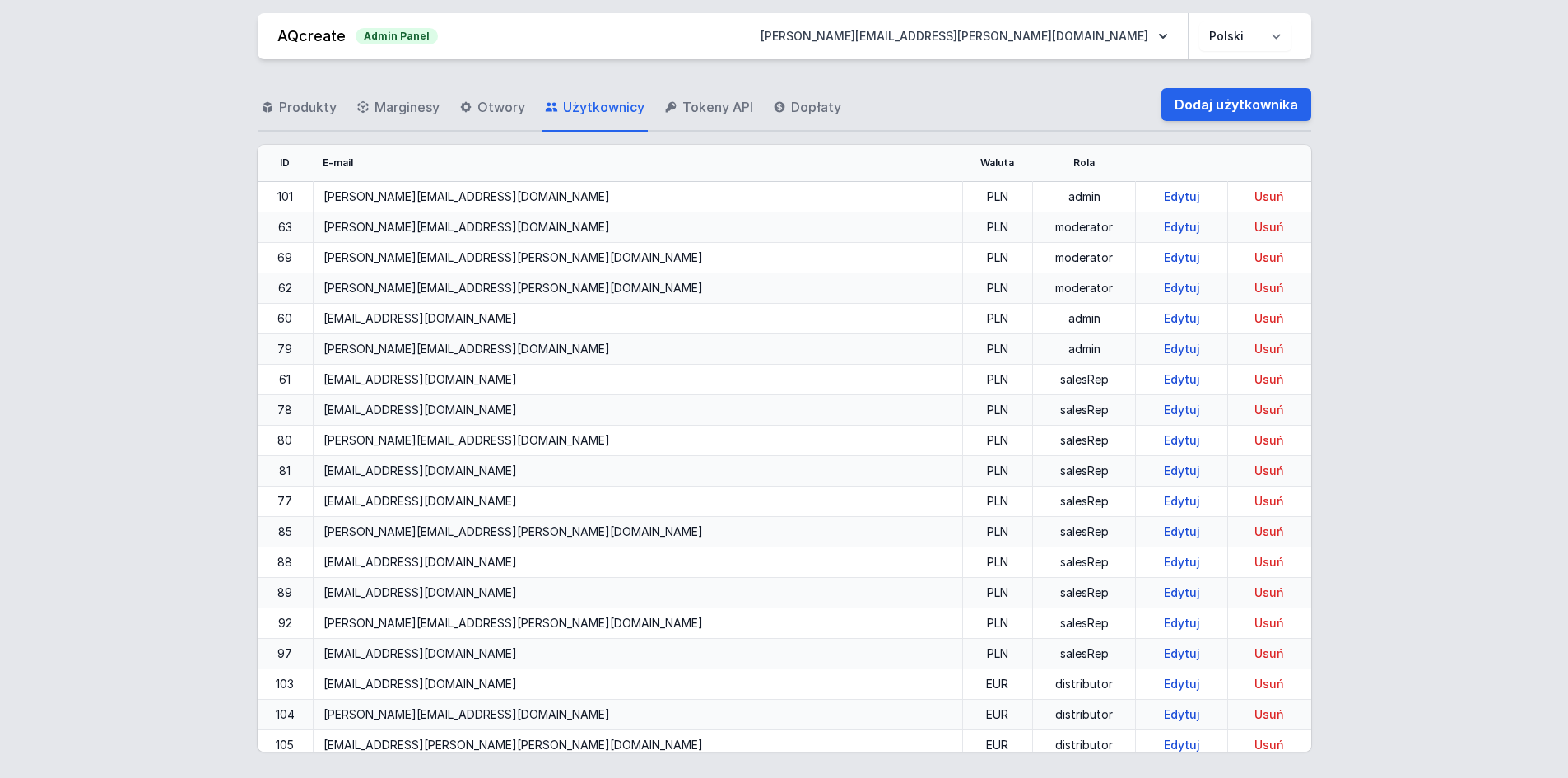
scroll to position [1850, 0]
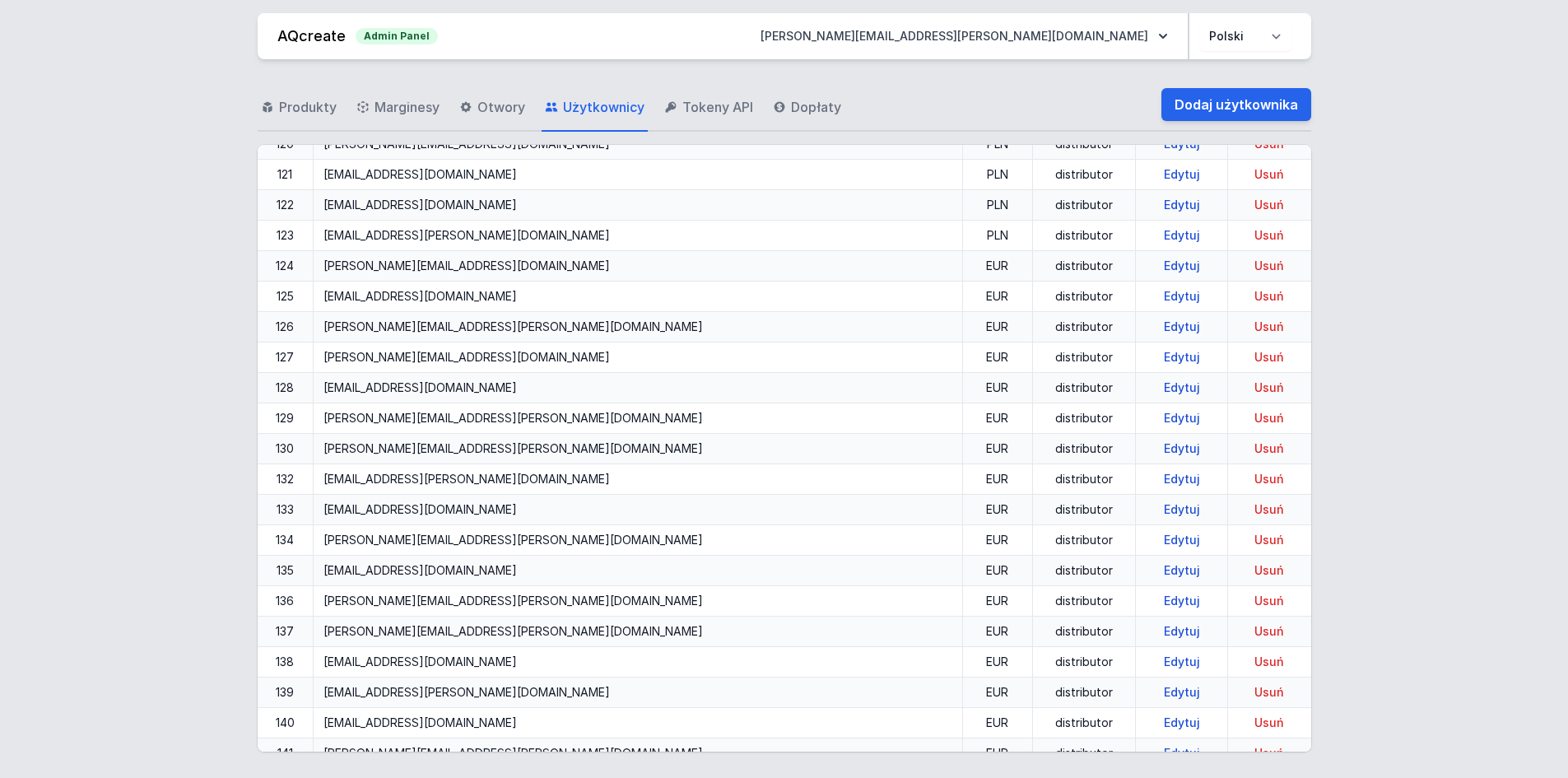
click at [1157, 442] on link "Edytuj" at bounding box center [1181, 447] width 49 height 14
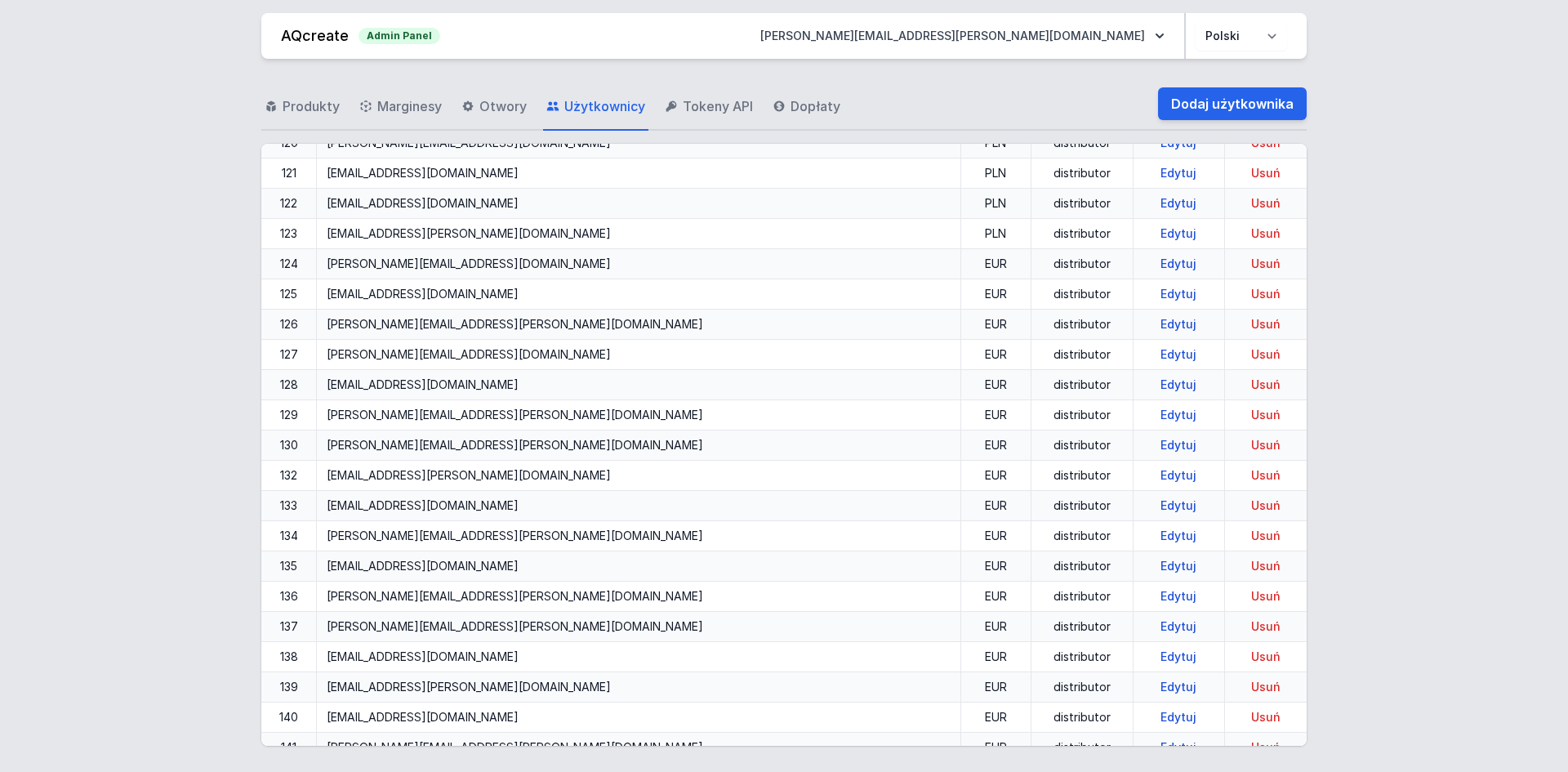
select select "distributor"
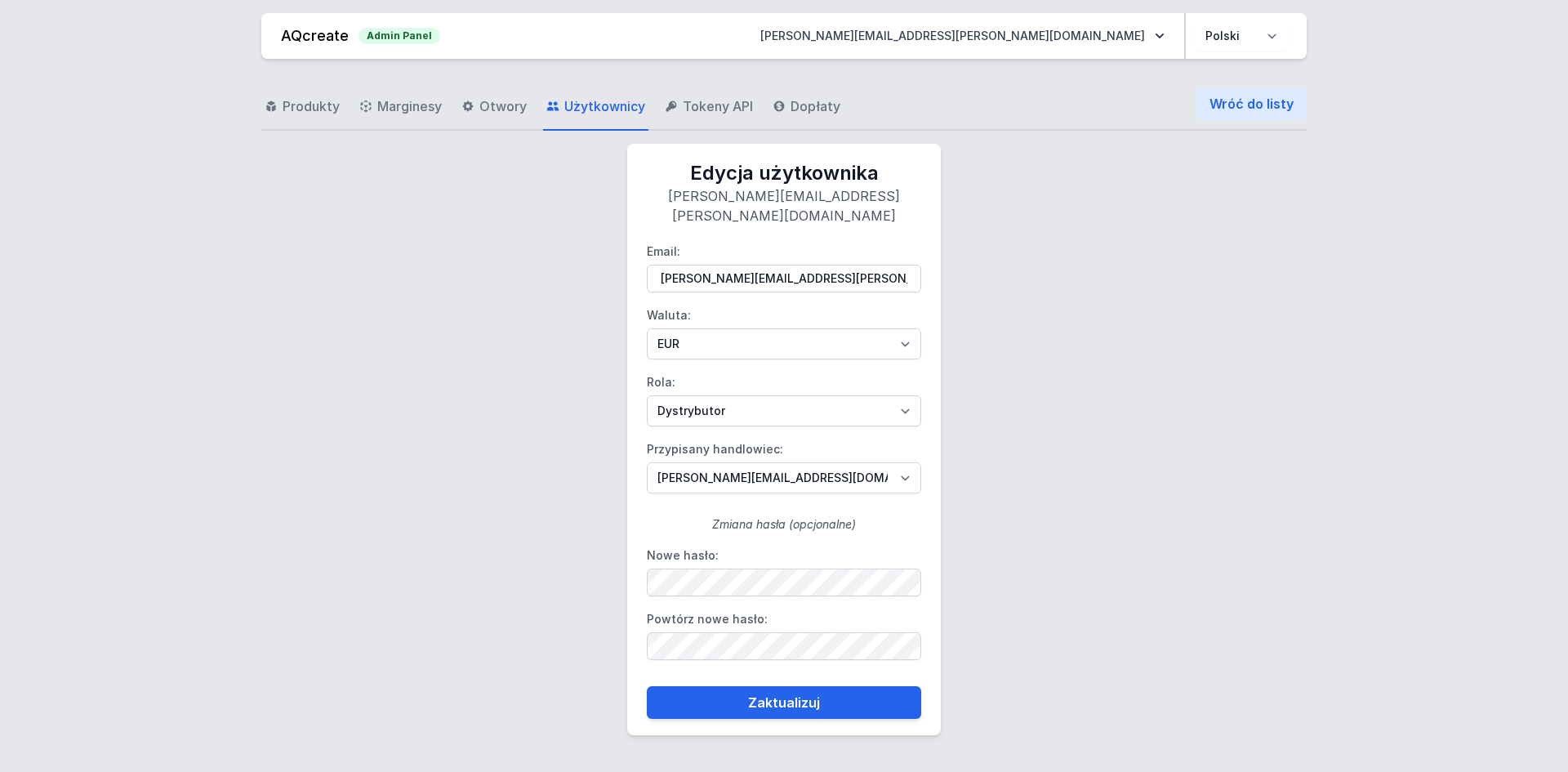
drag, startPoint x: 754, startPoint y: 475, endPoint x: 763, endPoint y: 459, distance: 18.4
click at [754, 475] on form "Email: [PERSON_NAME][EMAIL_ADDRESS][PERSON_NAME][DOMAIN_NAME] Waluta: PLN EUR R…" at bounding box center [784, 471] width 275 height 494
click at [767, 462] on select "[PERSON_NAME][EMAIL_ADDRESS][DOMAIN_NAME] [DOMAIN_NAME][EMAIL_ADDRESS][DOMAIN_N…" at bounding box center [784, 478] width 275 height 31
select select "109"
click at [647, 462] on select "[PERSON_NAME][EMAIL_ADDRESS][DOMAIN_NAME] [DOMAIN_NAME][EMAIL_ADDRESS][DOMAIN_N…" at bounding box center [784, 478] width 275 height 31
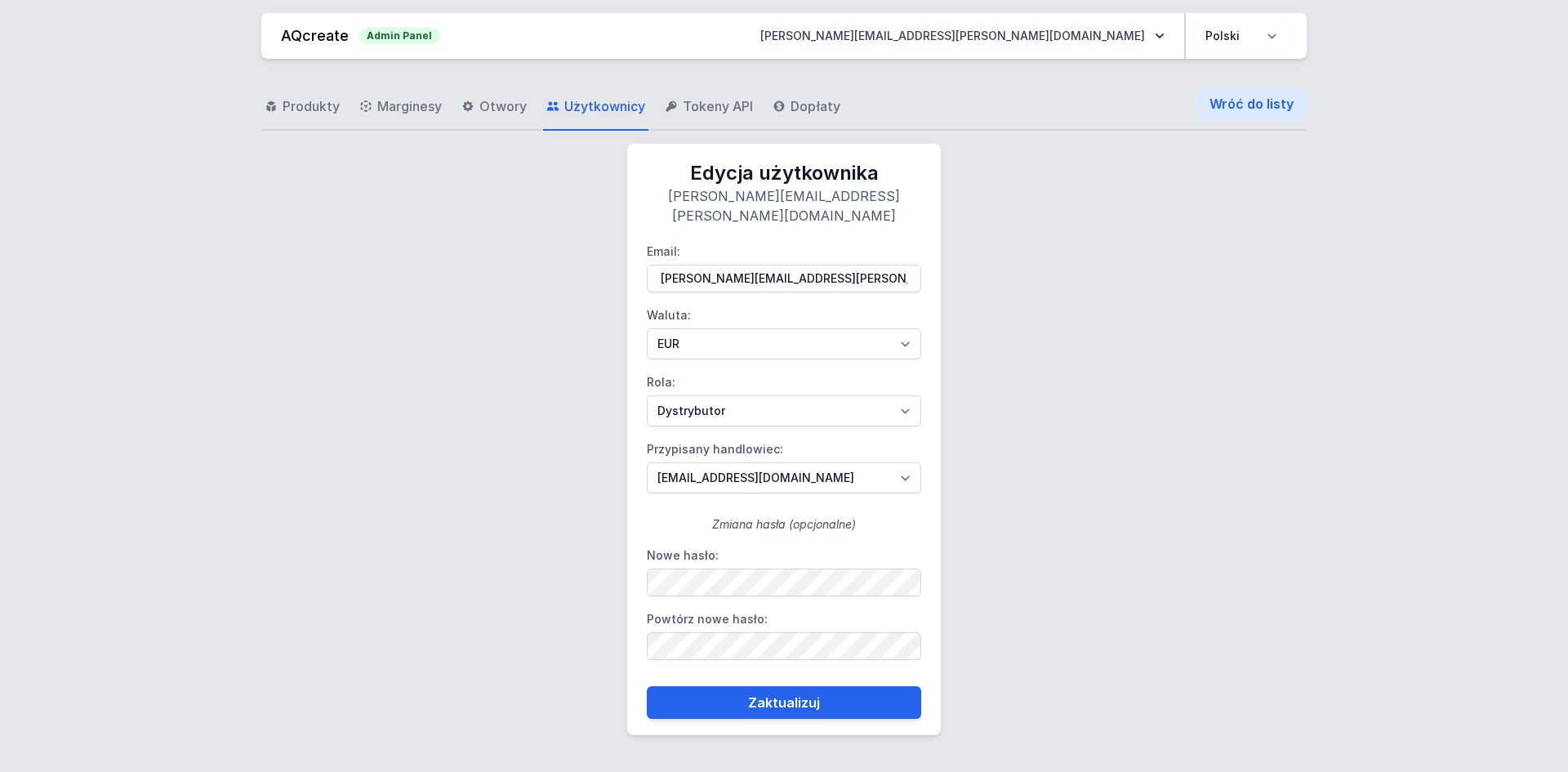
click at [794, 663] on form "Email: [PERSON_NAME][EMAIL_ADDRESS][PERSON_NAME][DOMAIN_NAME] Waluta: PLN EUR R…" at bounding box center [784, 471] width 275 height 494
click at [797, 686] on button "Zaktualizuj" at bounding box center [784, 702] width 275 height 33
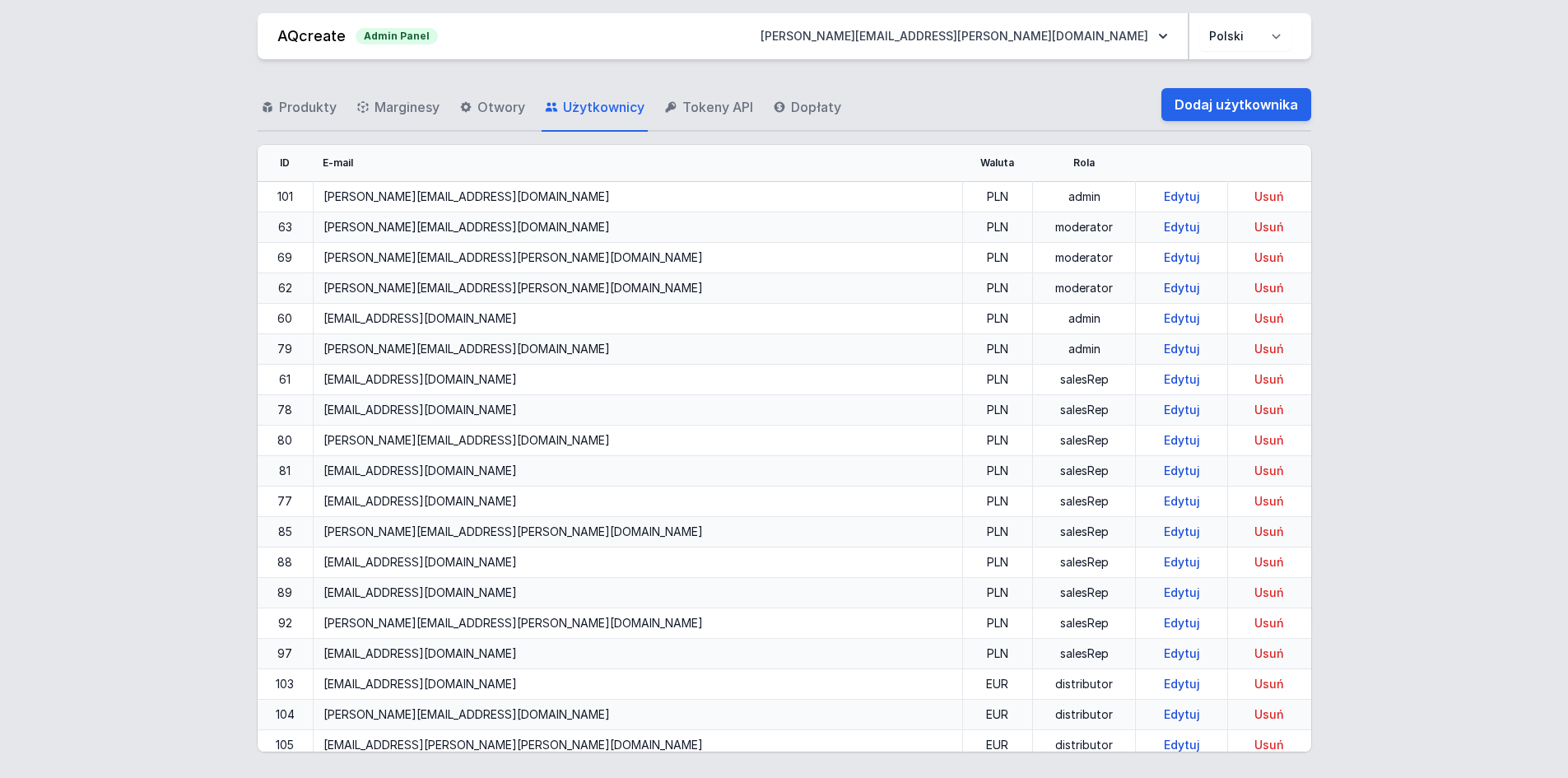
scroll to position [1879, 0]
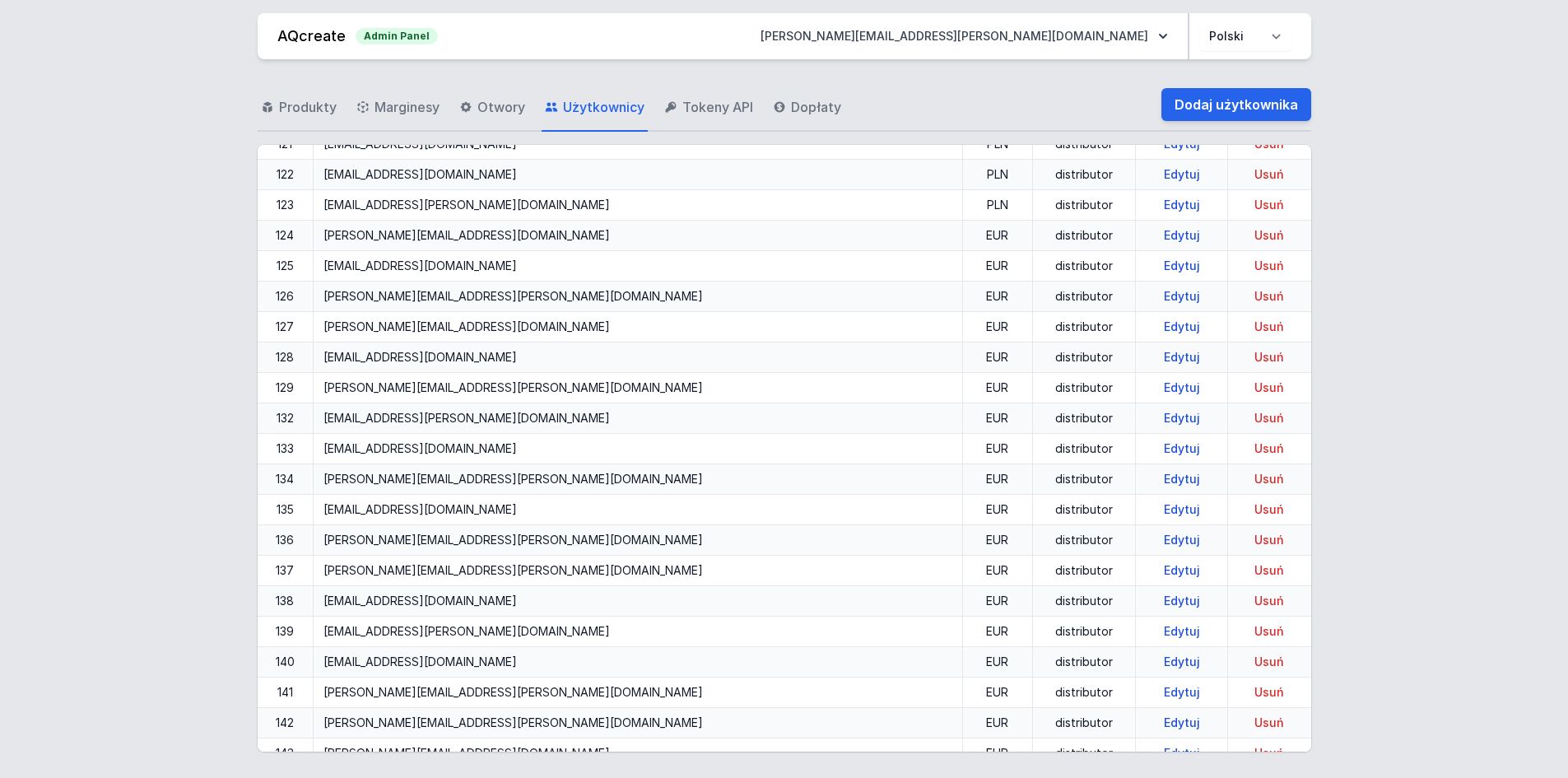
click at [1157, 444] on link "Edytuj" at bounding box center [1181, 447] width 49 height 14
select select "distributor"
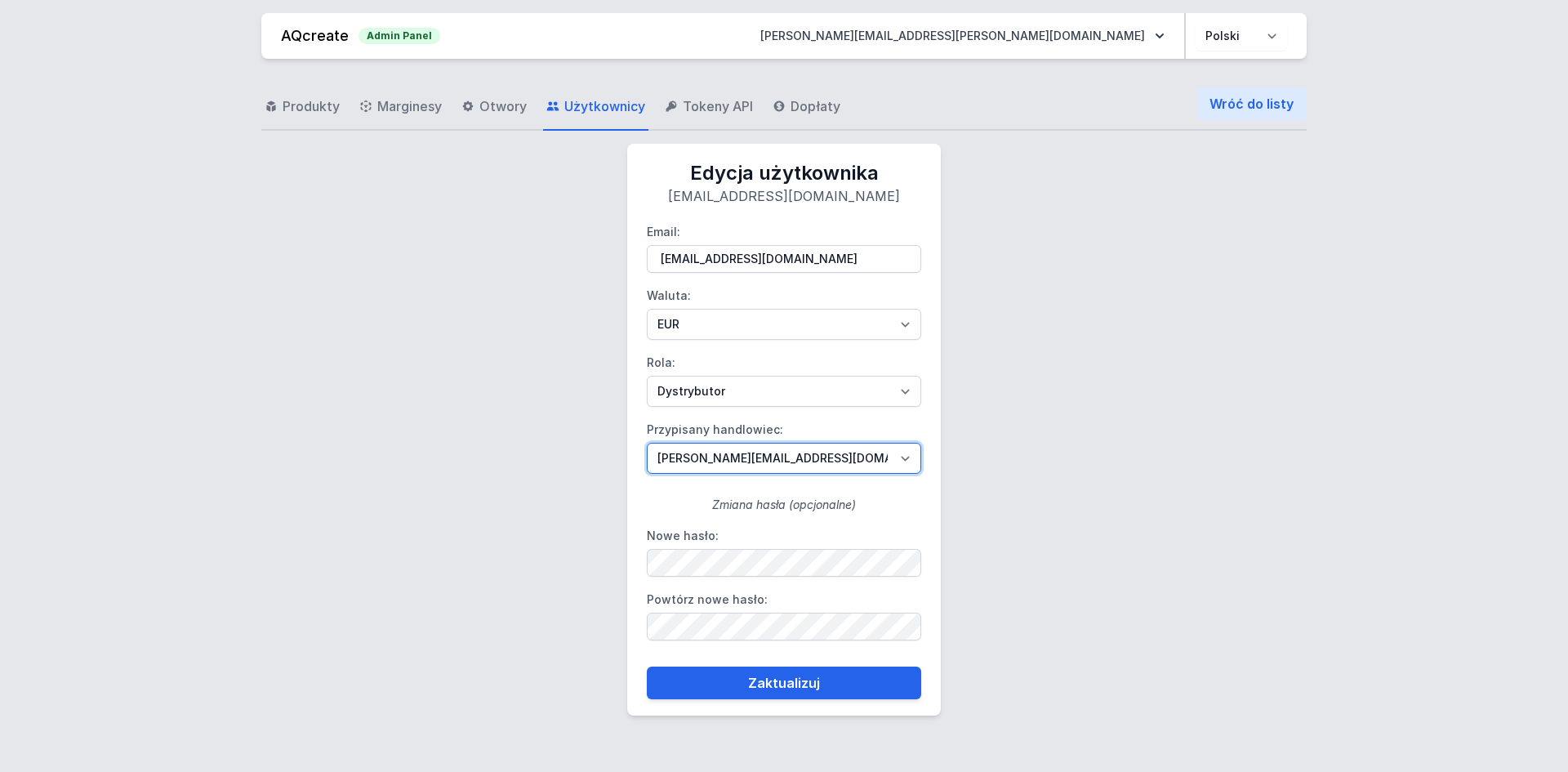
click at [727, 448] on select "[PERSON_NAME][EMAIL_ADDRESS][DOMAIN_NAME] [DOMAIN_NAME][EMAIL_ADDRESS][DOMAIN_N…" at bounding box center [784, 459] width 275 height 31
select select "109"
click at [647, 443] on select "[PERSON_NAME][EMAIL_ADDRESS][DOMAIN_NAME] [DOMAIN_NAME][EMAIL_ADDRESS][DOMAIN_N…" at bounding box center [784, 459] width 275 height 31
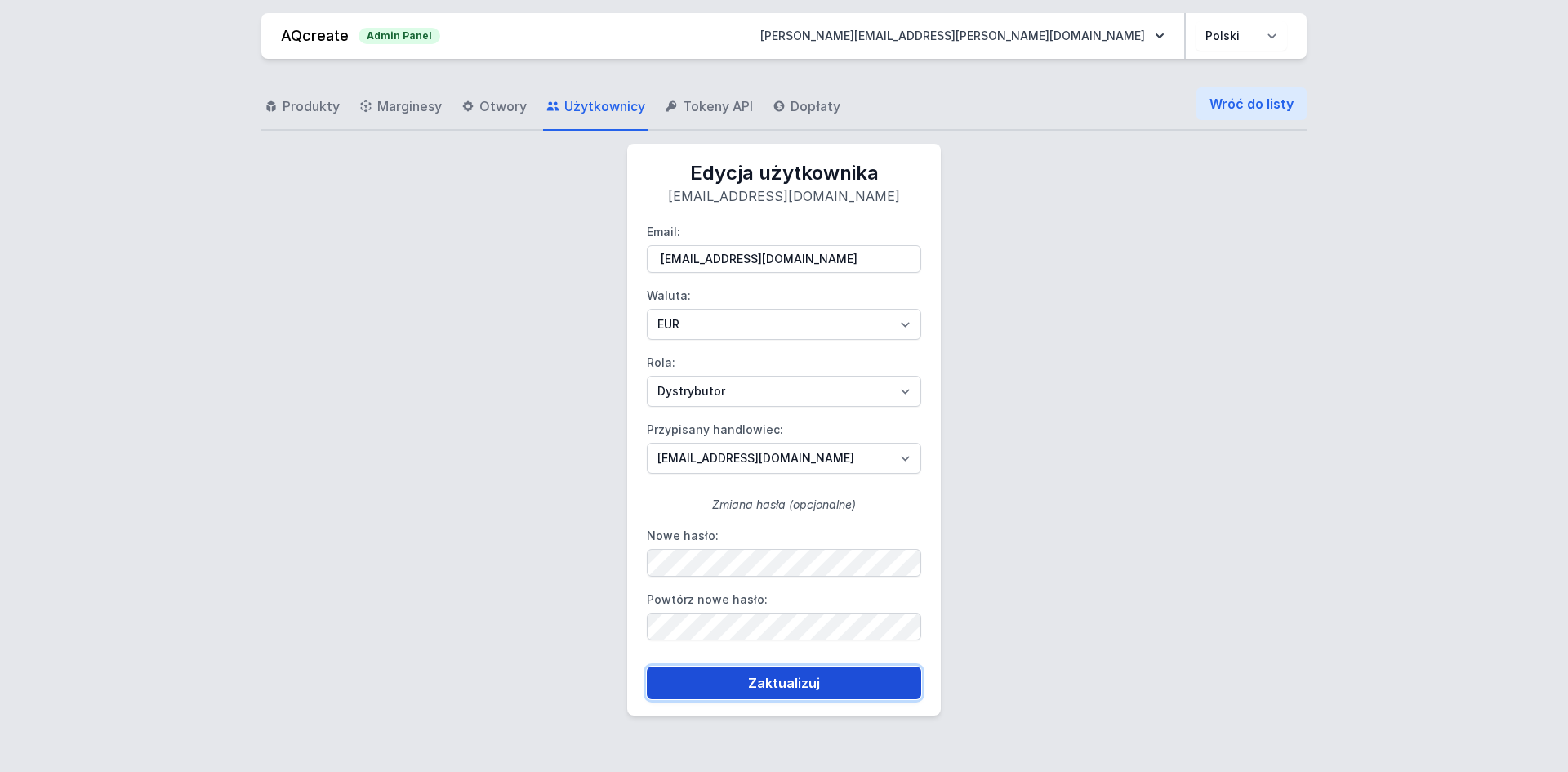
click at [773, 694] on button "Zaktualizuj" at bounding box center [784, 683] width 275 height 33
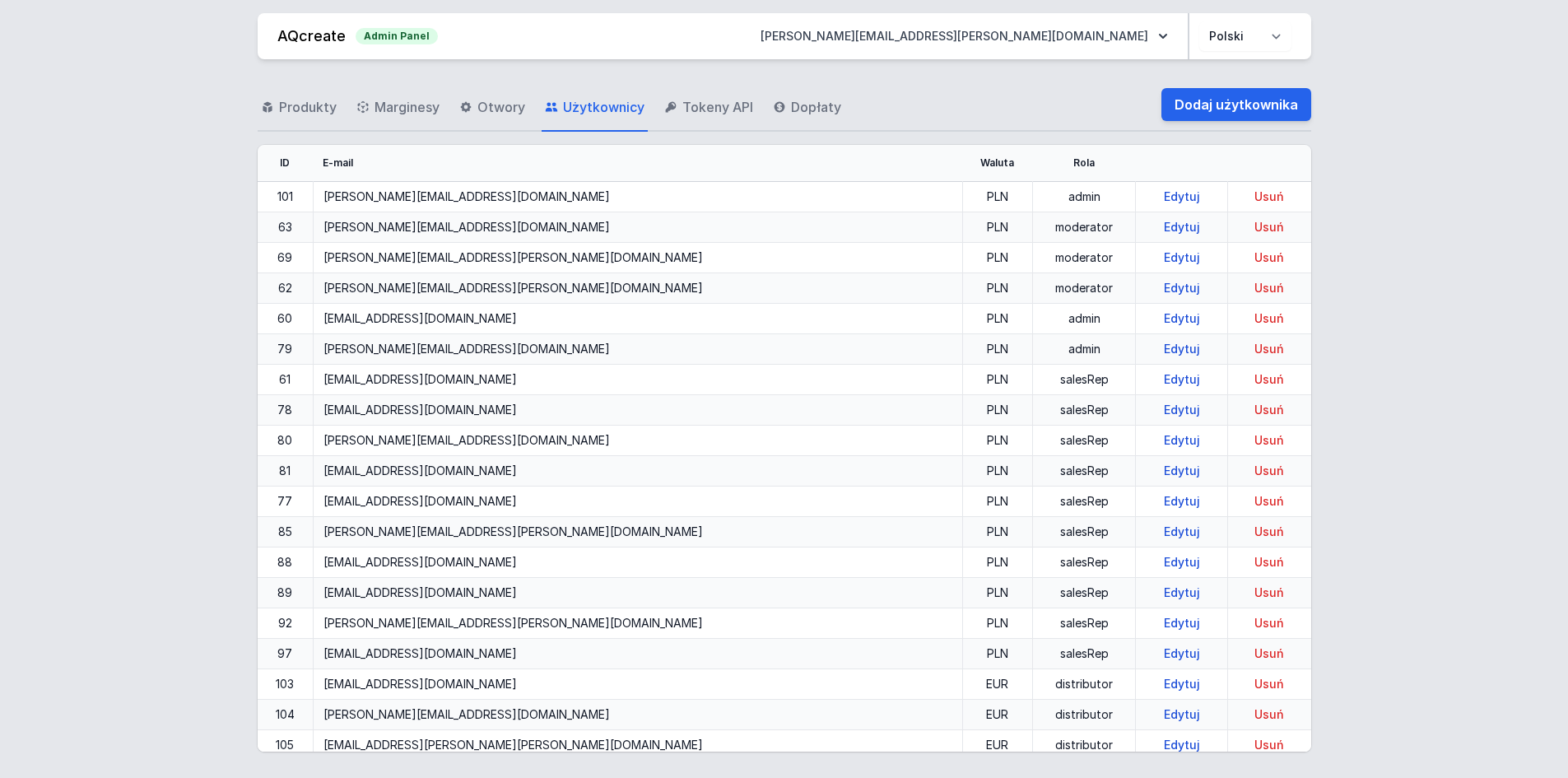
click at [1542, 256] on div "Produkty Marginesy Otwory Użytkownicy Tokeny API Dopłaty Dodaj użytkownika ID E…" at bounding box center [784, 415] width 1528 height 712
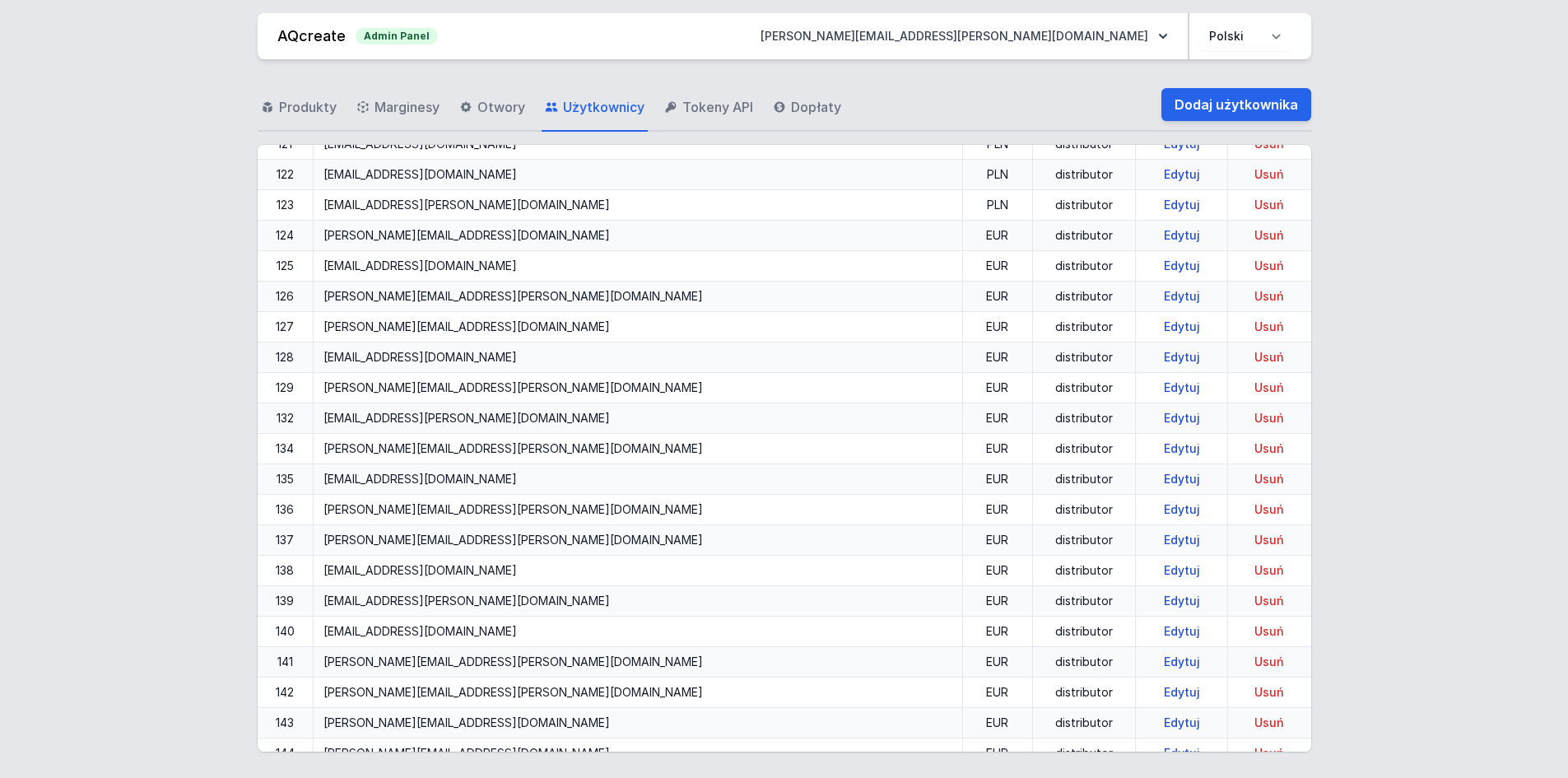
click at [1157, 445] on link "Edytuj" at bounding box center [1181, 447] width 49 height 14
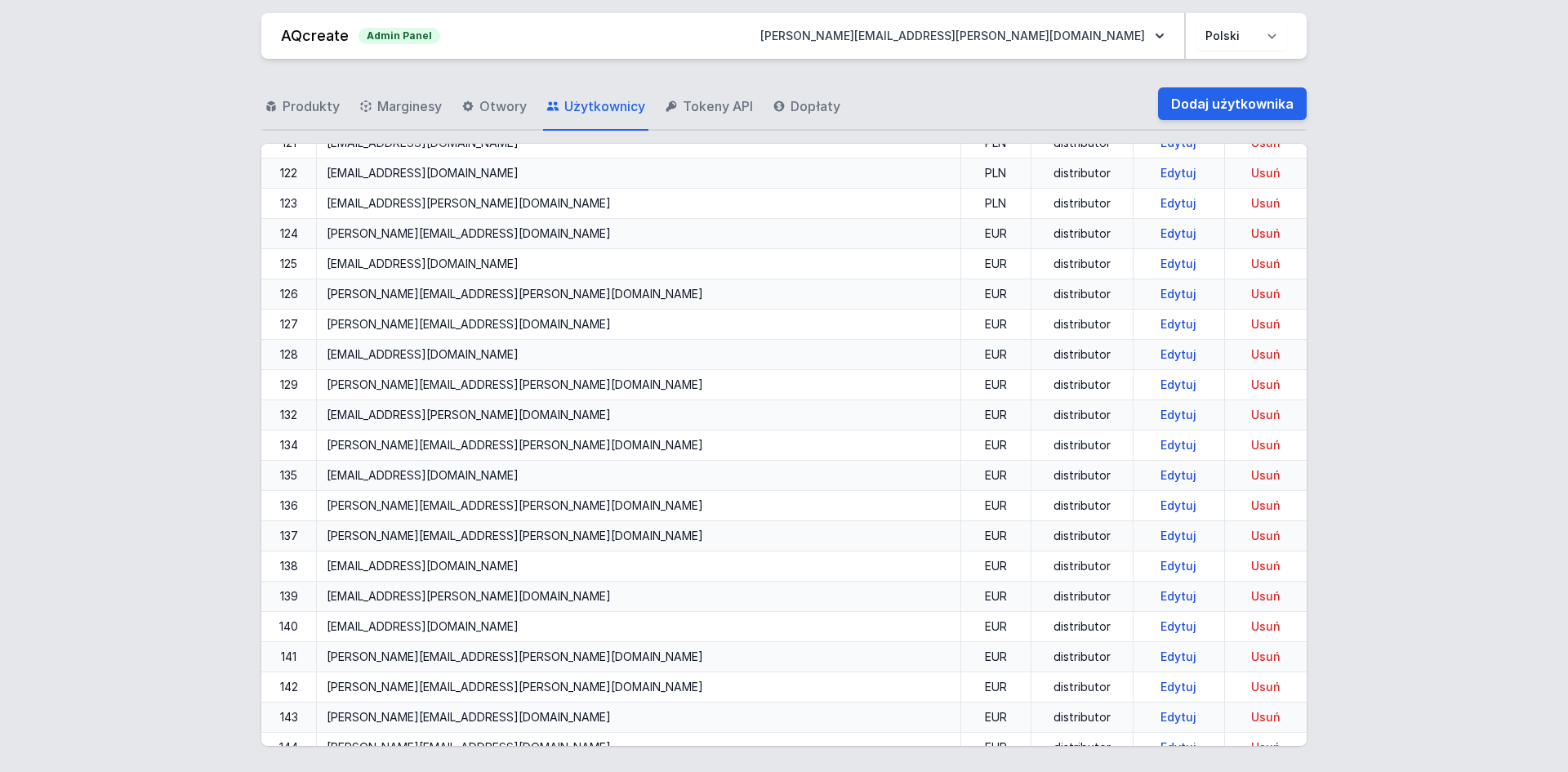
select select "distributor"
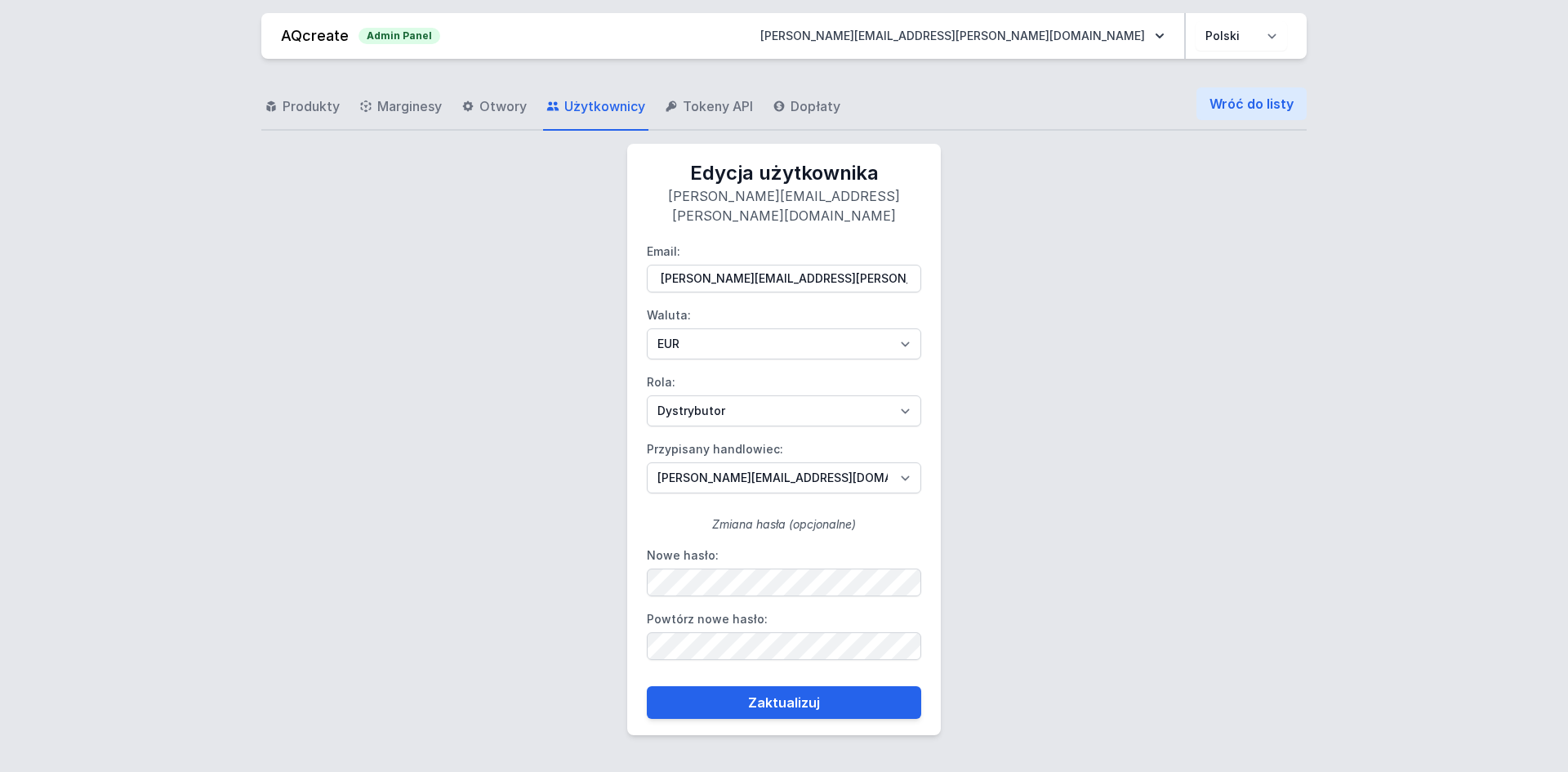
click at [849, 542] on label "Nowe hasło:" at bounding box center [784, 569] width 275 height 54
click at [692, 606] on label "Powtórz nowe hasło:" at bounding box center [784, 632] width 275 height 54
click at [808, 471] on select "[PERSON_NAME][EMAIL_ADDRESS][DOMAIN_NAME] [DOMAIN_NAME][EMAIL_ADDRESS][DOMAIN_N…" at bounding box center [784, 478] width 275 height 31
select select "109"
click at [647, 462] on select "[PERSON_NAME][EMAIL_ADDRESS][DOMAIN_NAME] [DOMAIN_NAME][EMAIL_ADDRESS][DOMAIN_N…" at bounding box center [784, 478] width 275 height 31
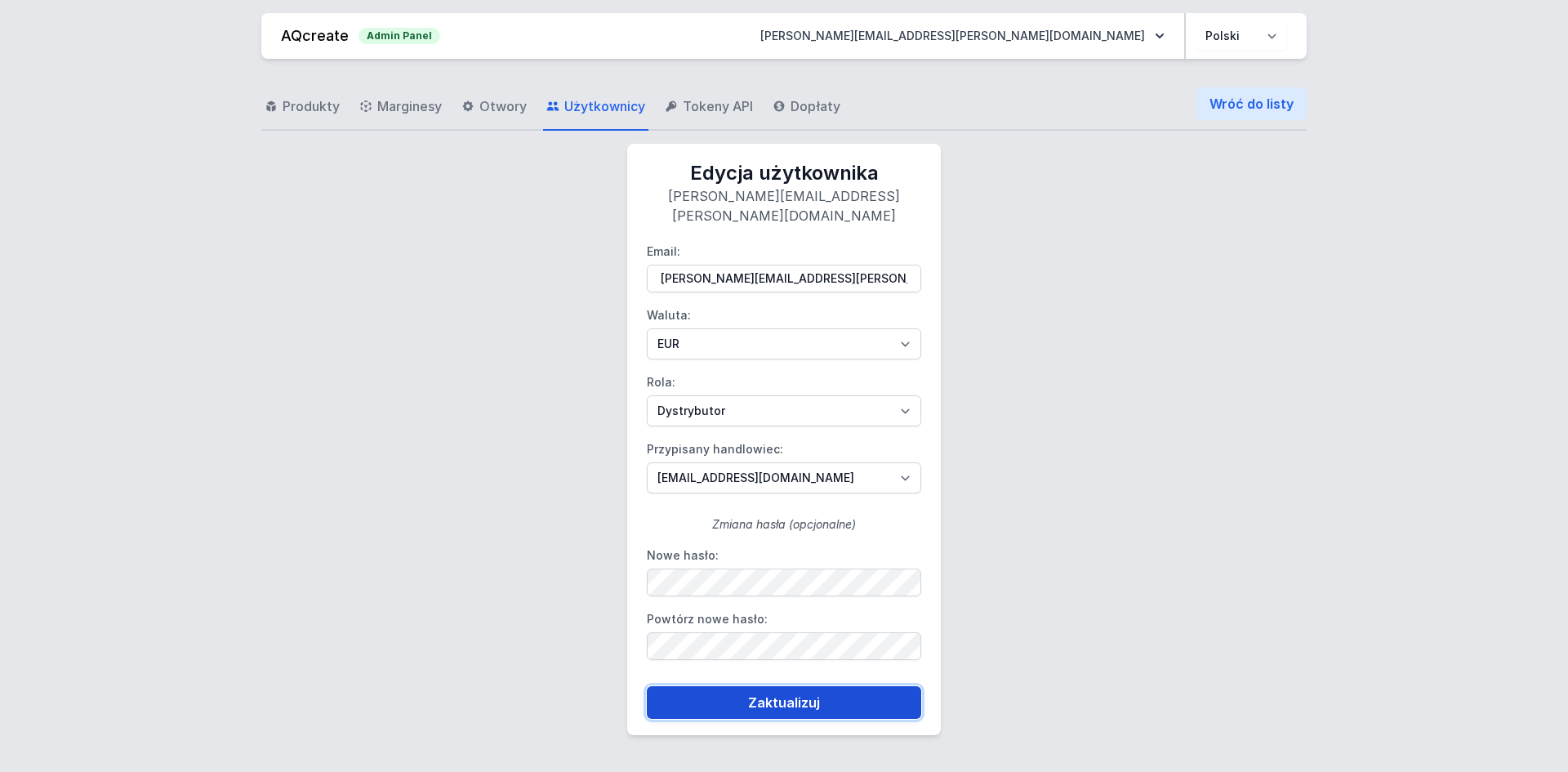
click at [838, 686] on button "Zaktualizuj" at bounding box center [784, 702] width 275 height 33
